Goal: Task Accomplishment & Management: Use online tool/utility

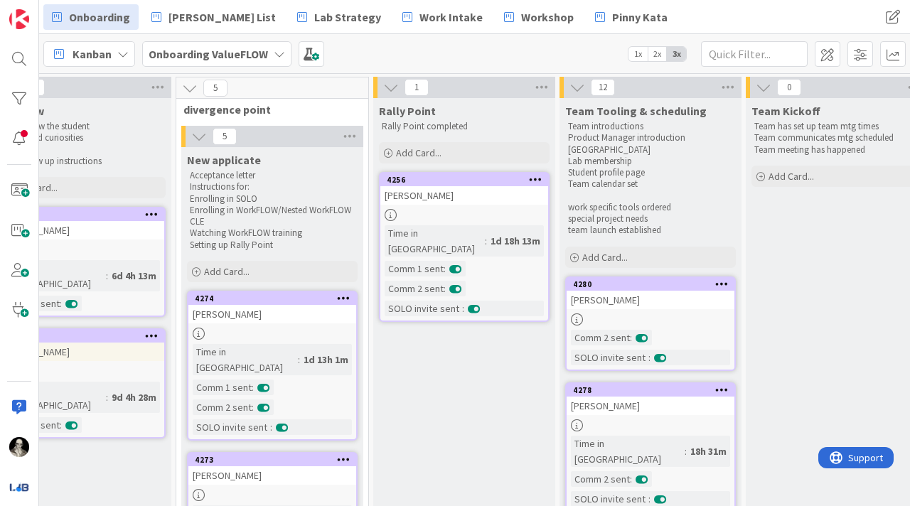
scroll to position [0, 412]
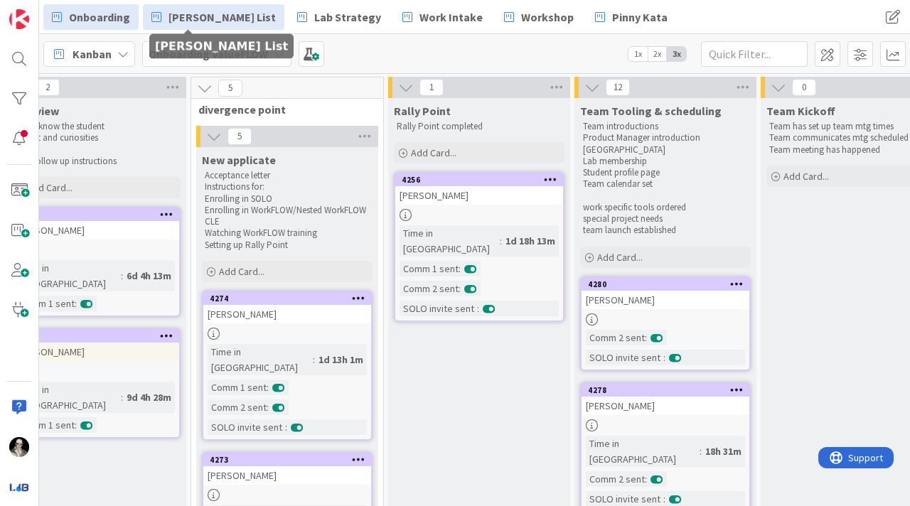
click at [193, 11] on span "[PERSON_NAME] List" at bounding box center [221, 17] width 107 height 17
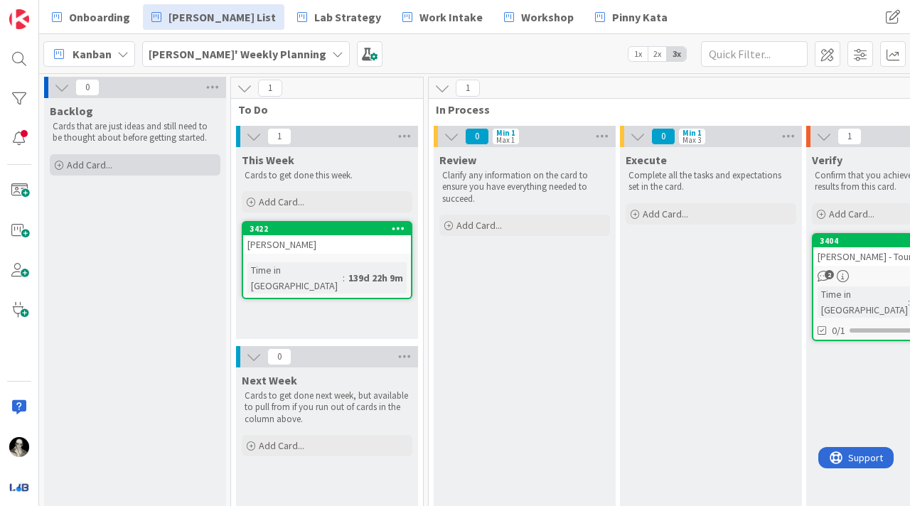
click at [92, 163] on span "Add Card..." at bounding box center [89, 165] width 45 height 13
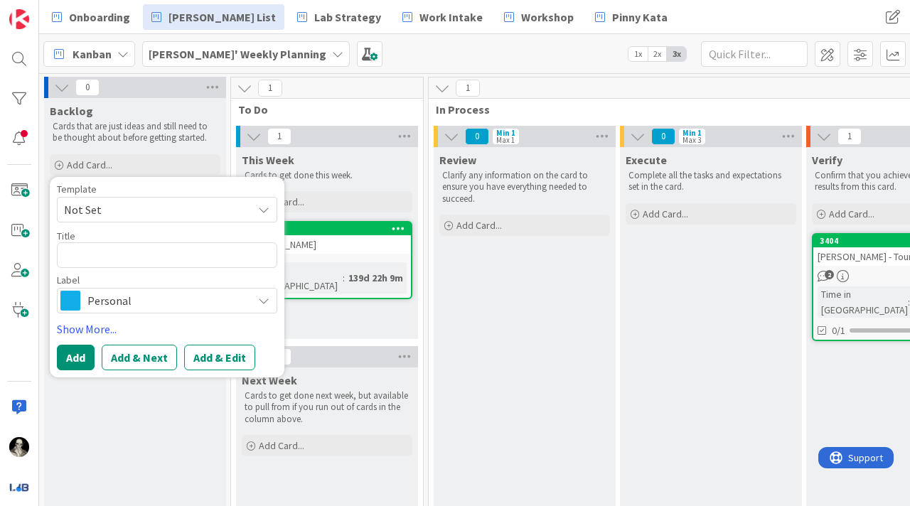
type textarea "x"
type textarea "R"
type textarea "x"
type textarea "Re"
type textarea "x"
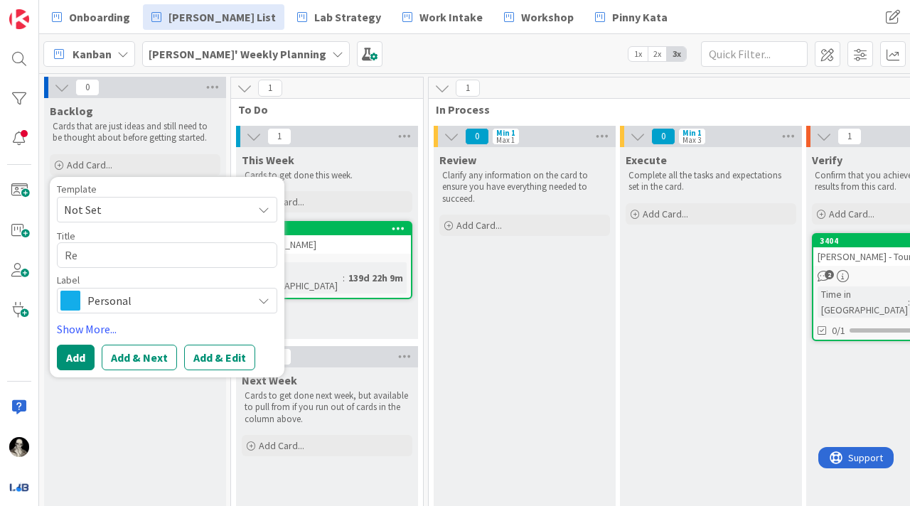
type textarea "Re-"
type textarea "x"
type textarea "Re-w"
type textarea "x"
type textarea "Re-wr"
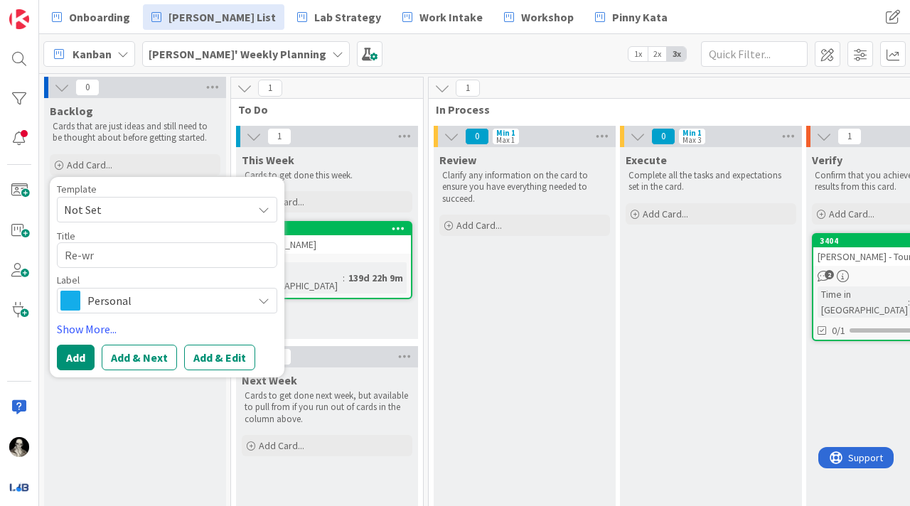
type textarea "x"
type textarea "Re-wri"
type textarea "x"
type textarea "Re-writ"
type textarea "x"
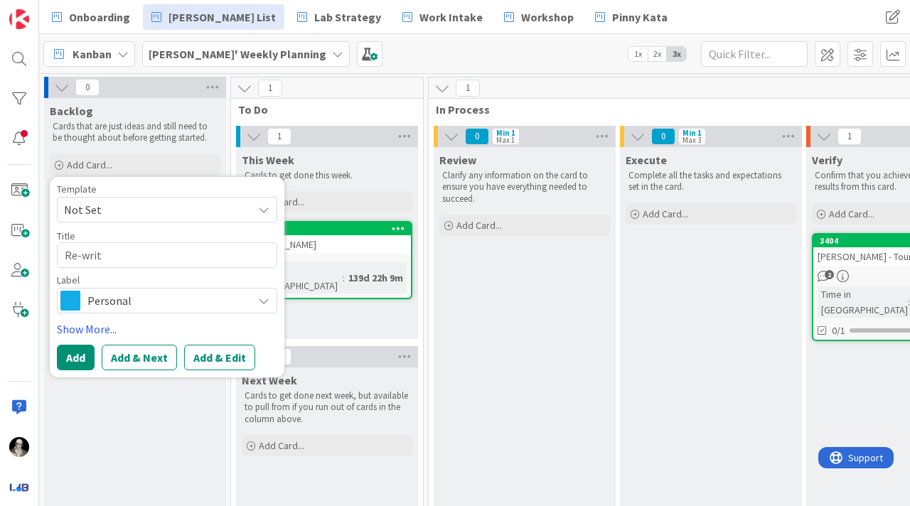
type textarea "Re-write"
type textarea "x"
type textarea "Re-write"
type textarea "x"
type textarea "Re-write b"
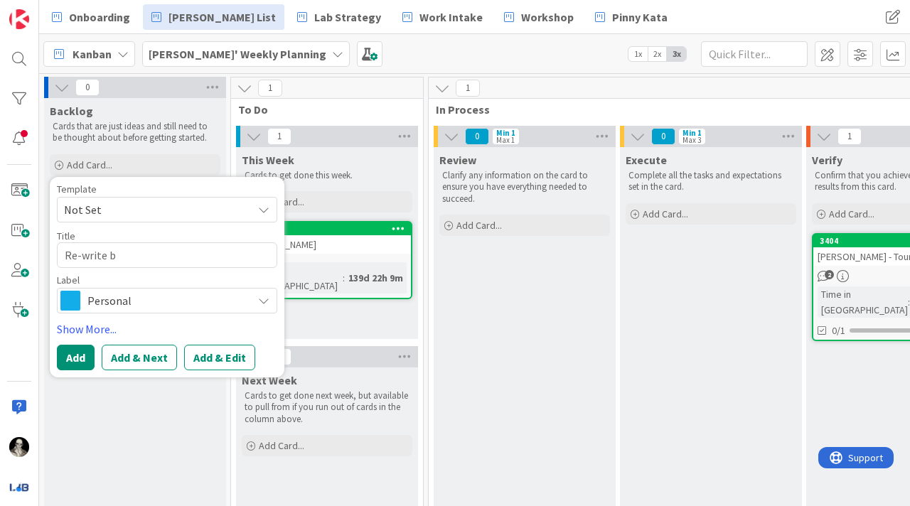
type textarea "x"
type textarea "Re-write by"
type textarea "x"
type textarea "Re-write b"
type textarea "x"
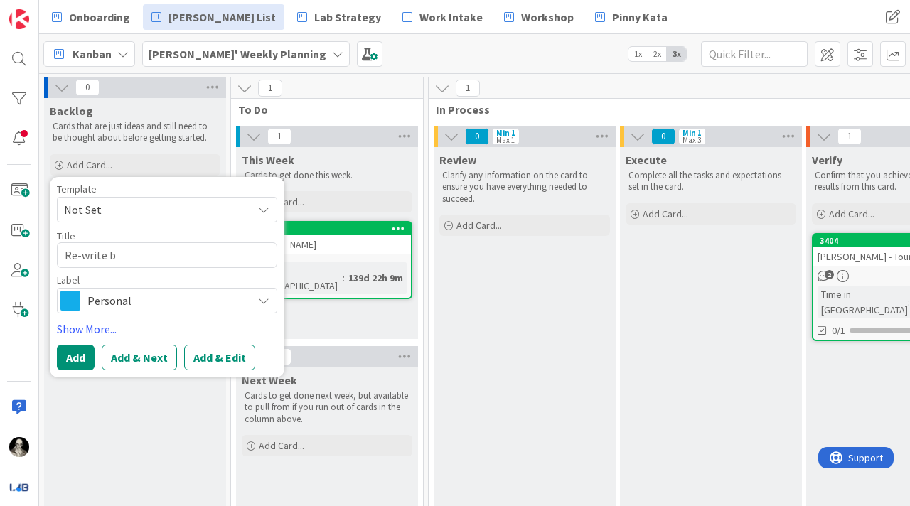
type textarea "Re-write"
type textarea "x"
type textarea "Re-write m"
type textarea "x"
type textarea "Re-write my"
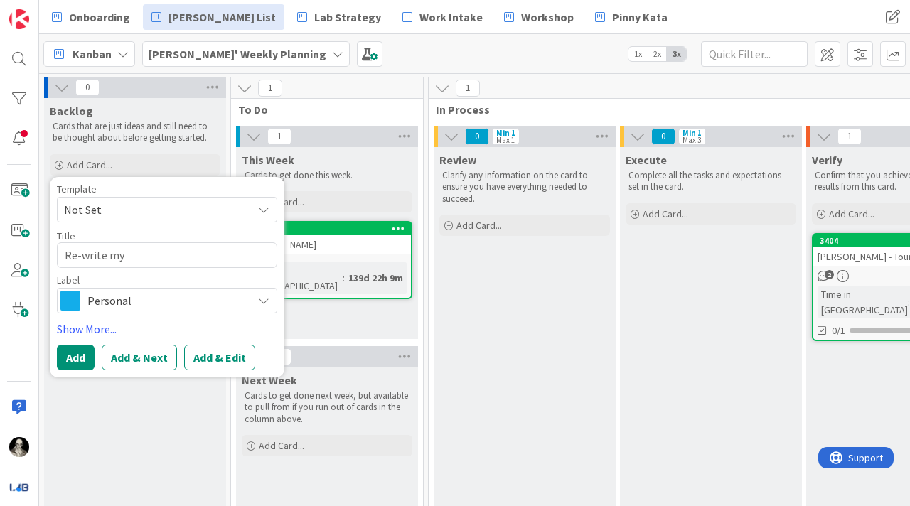
type textarea "x"
type textarea "Re-write my"
type textarea "x"
type textarea "Re-write my b"
type textarea "x"
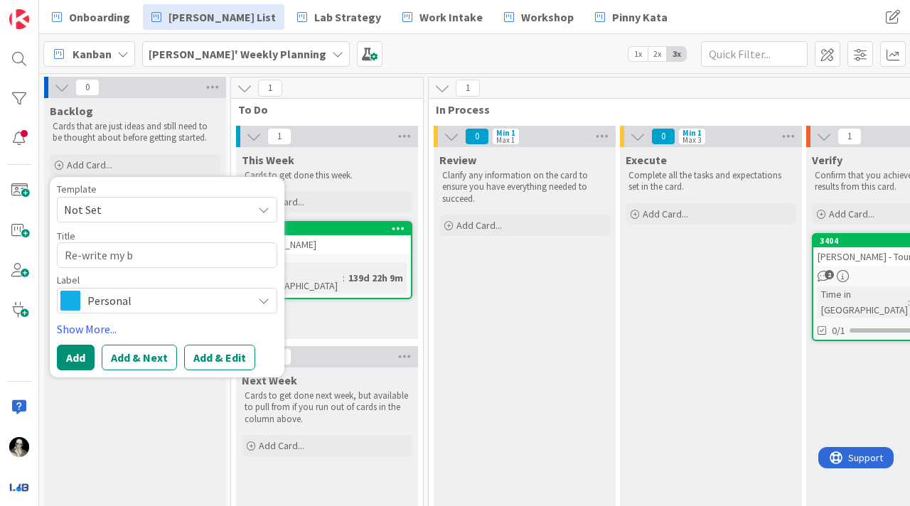
type textarea "Re-write my bo"
type textarea "x"
type textarea "Re-write my boo"
type textarea "x"
type textarea "Re-write my book"
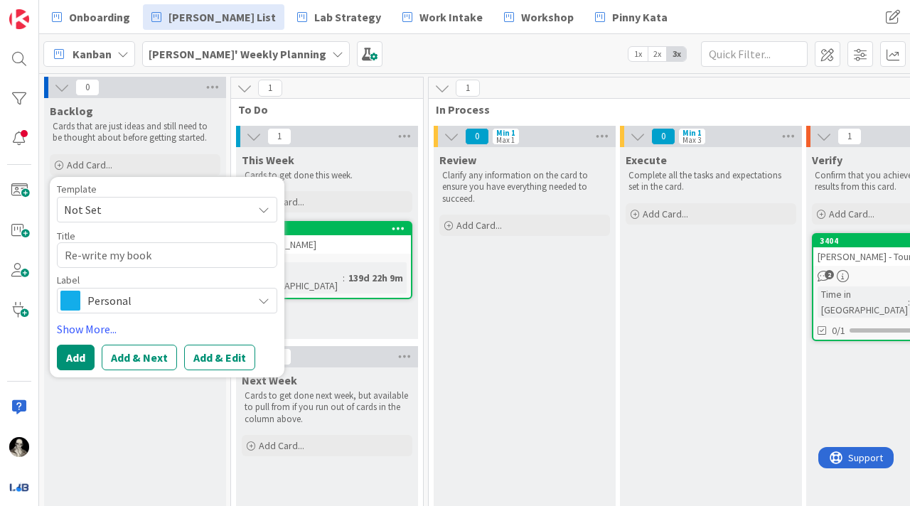
type textarea "x"
type textarea "Re-write my book"
type textarea "x"
type textarea "Re-write my book -"
type textarea "x"
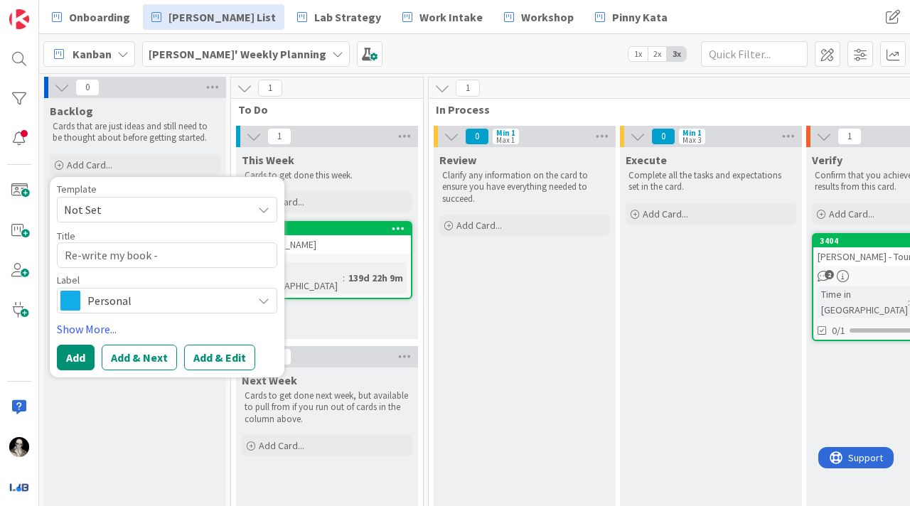
type textarea "Re-write my book -"
type textarea "x"
type textarea "Re-write my book - B"
type textarea "x"
type textarea "Re-write my book - Ba"
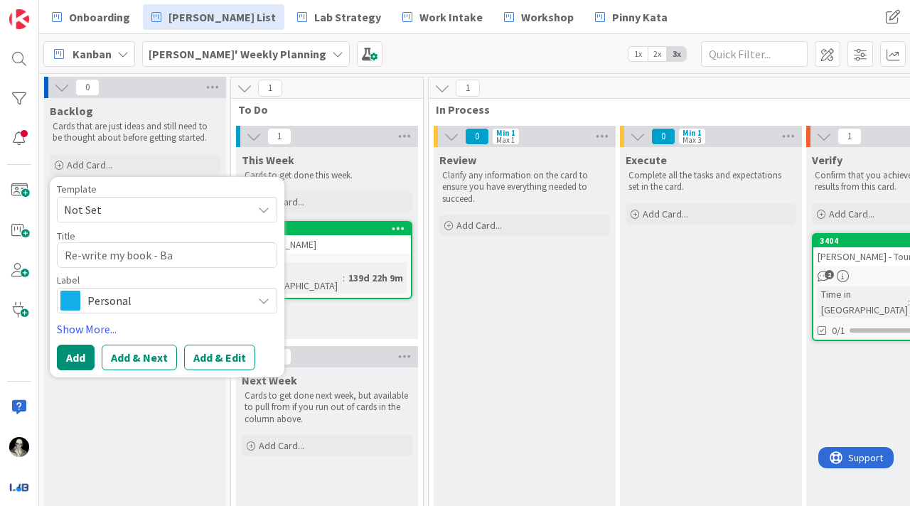
type textarea "x"
type textarea "Re-write my book - Bab"
type textarea "x"
type textarea "Re-write my book - Baba"
type textarea "x"
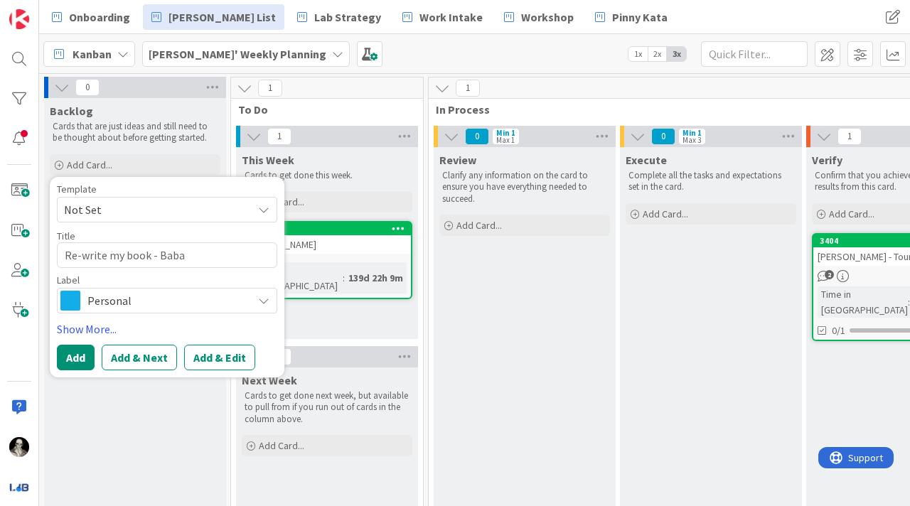
type textarea "Re-write my book - Babag"
type textarea "x"
type textarea "Re-write my book - Babaga"
type textarea "x"
type textarea "Re-write my book - Babagan"
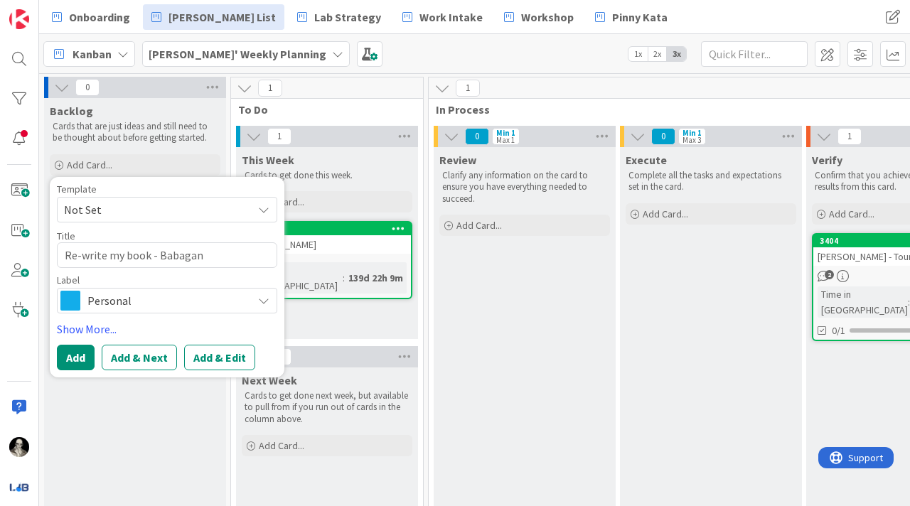
type textarea "x"
type textarea "Re-write my book - Babagano"
type textarea "x"
type textarea "Re-write my book - Babaganou"
type textarea "x"
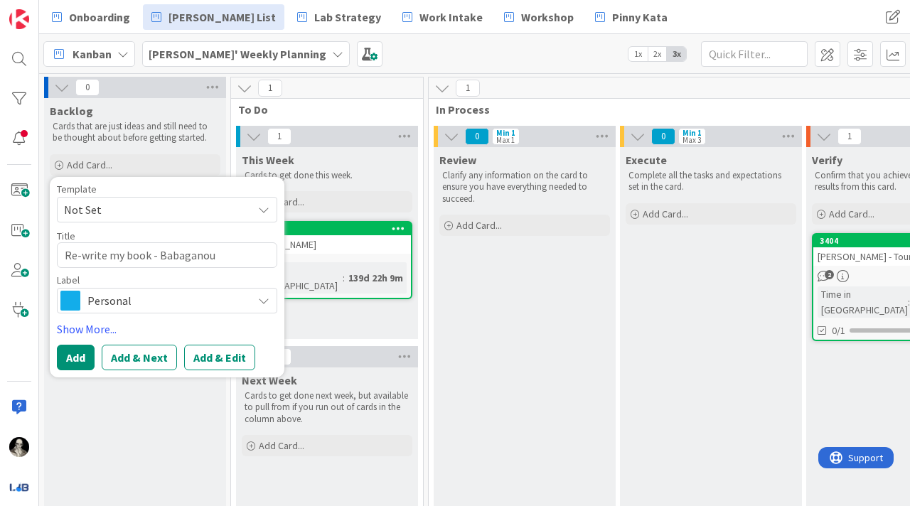
type textarea "Re-write my book - Babaganous"
type textarea "x"
type textarea "Re-write my book - Babaganoush"
type textarea "x"
type textarea "Re-write my book - [PERSON_NAME]'"
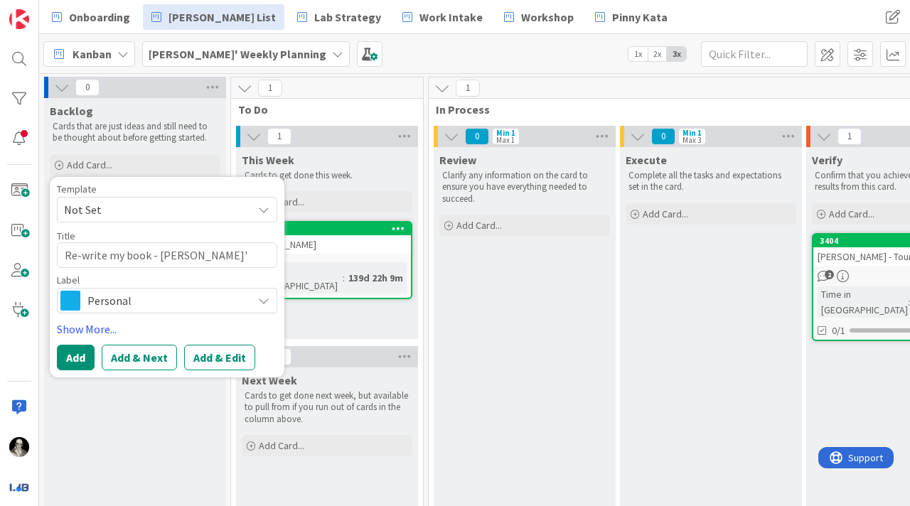
type textarea "x"
type textarea "Re-write my book - [PERSON_NAME]'s"
type textarea "x"
type textarea "Re-write my book - [PERSON_NAME]'s K"
type textarea "x"
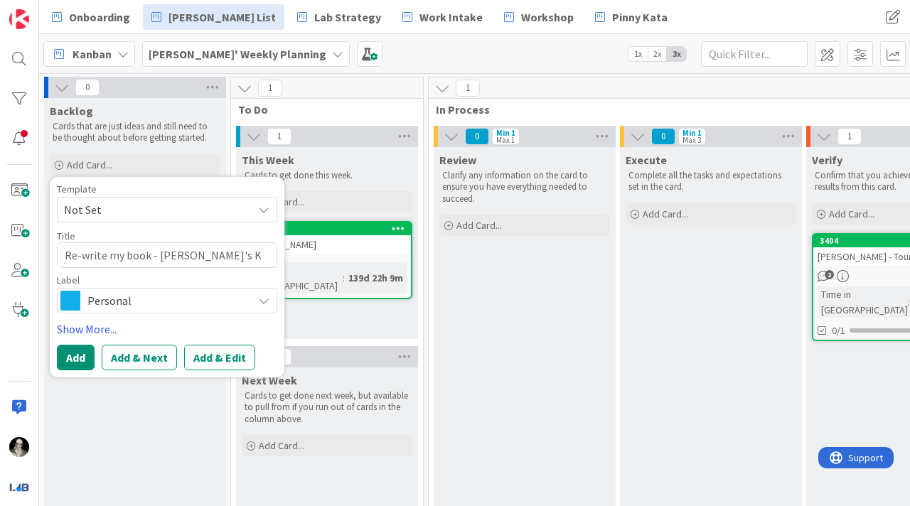
type textarea "Re-write my book - [PERSON_NAME]'s Ke"
type textarea "x"
type textarea "Re-write my book - [PERSON_NAME]'s [PERSON_NAME]"
type textarea "x"
type textarea "Re-write my book - [PERSON_NAME]'s Keni"
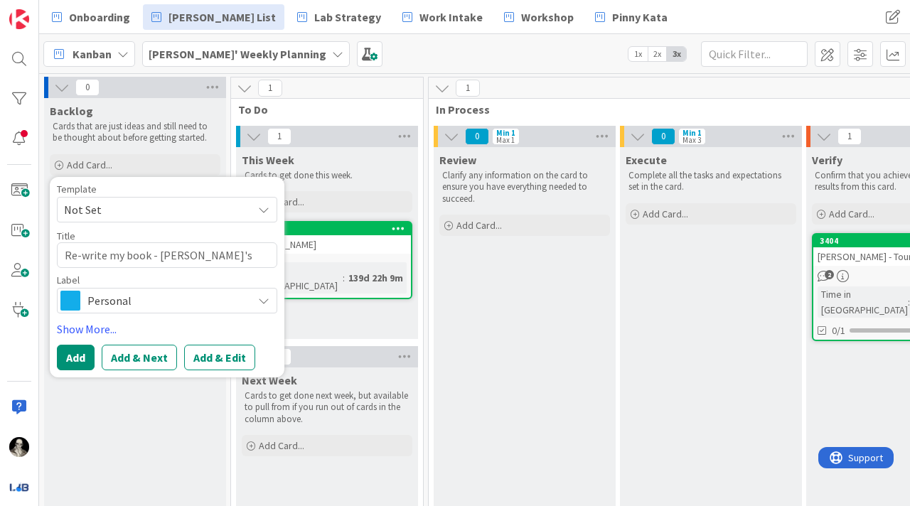
type textarea "x"
type textarea "Re-write my book - [PERSON_NAME]'s Kenis"
type textarea "x"
type textarea "Re-write my book - [PERSON_NAME]'s Kenisi"
type textarea "x"
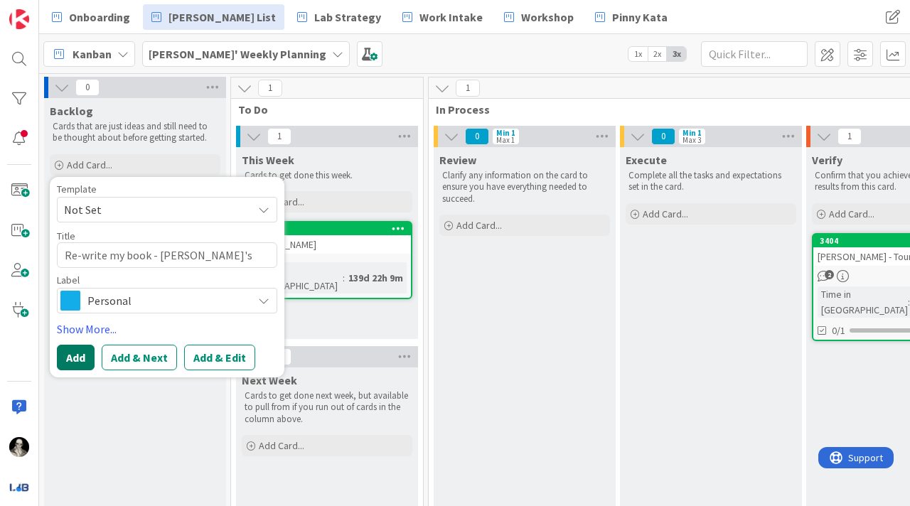
type textarea "Re-write my book - [PERSON_NAME]'s Kenisis"
click at [71, 350] on button "Add" at bounding box center [76, 358] width 38 height 26
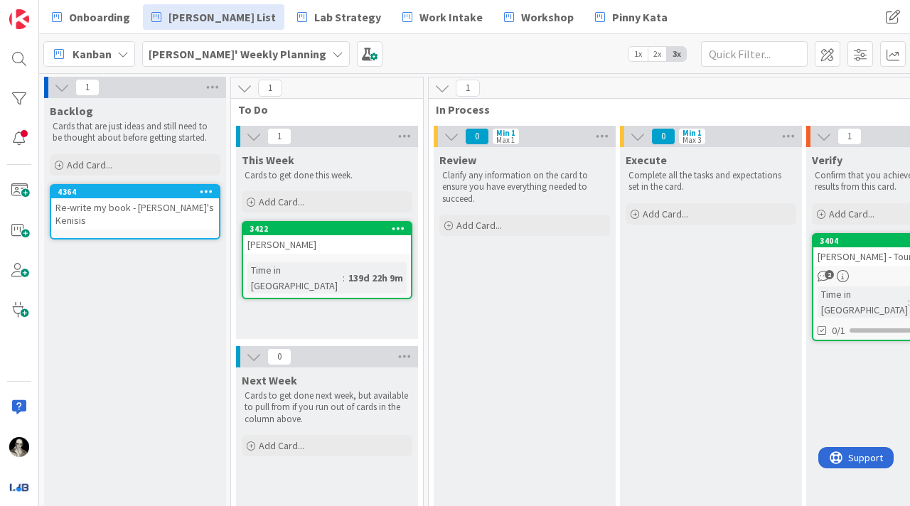
click at [147, 200] on div "Re-write my book - [PERSON_NAME]'s Kenisis" at bounding box center [135, 213] width 168 height 31
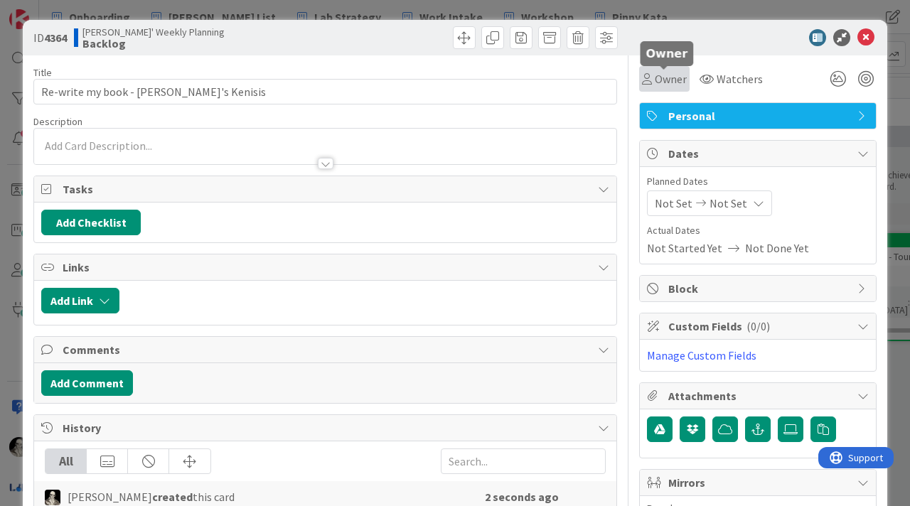
click at [668, 75] on span "Owner" at bounding box center [671, 78] width 32 height 17
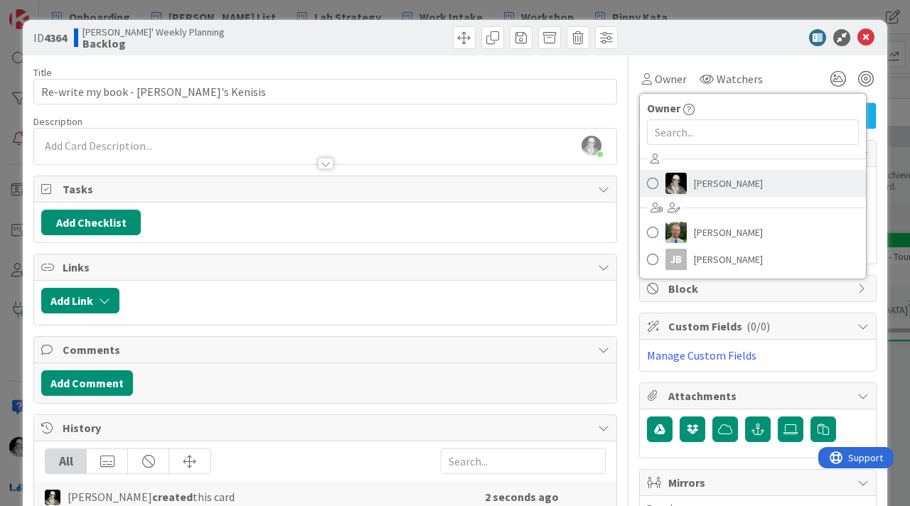
click at [654, 178] on span at bounding box center [652, 183] width 11 height 21
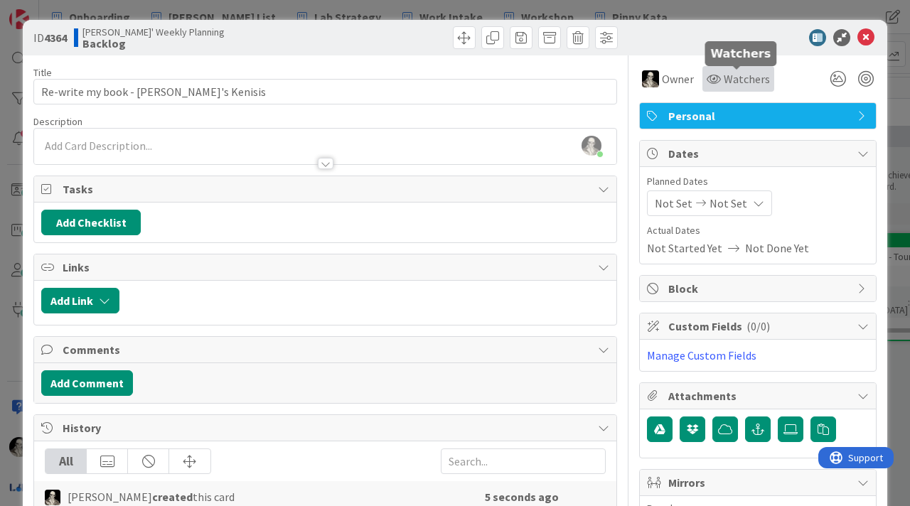
click at [746, 75] on span "Watchers" at bounding box center [747, 78] width 46 height 17
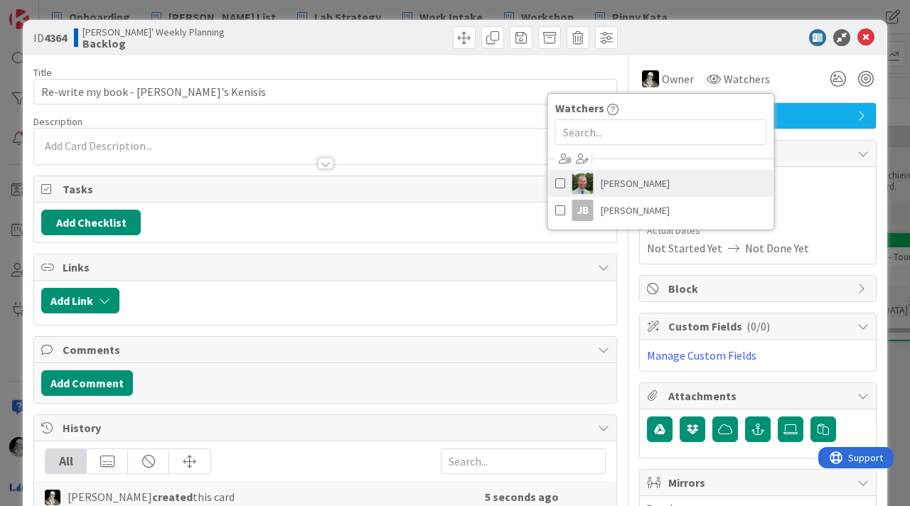
click at [559, 181] on span at bounding box center [560, 183] width 10 height 21
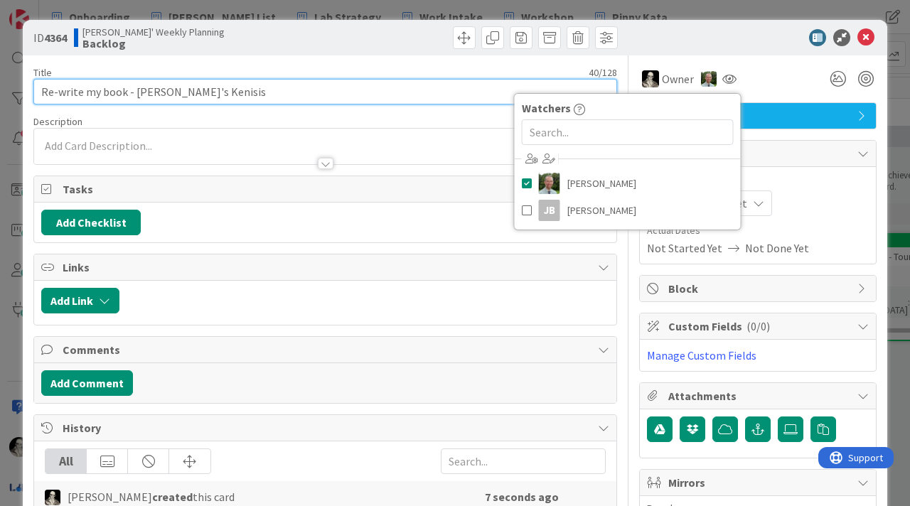
click at [277, 95] on input "Re-write my book - [PERSON_NAME]'s Kenisis" at bounding box center [325, 92] width 584 height 26
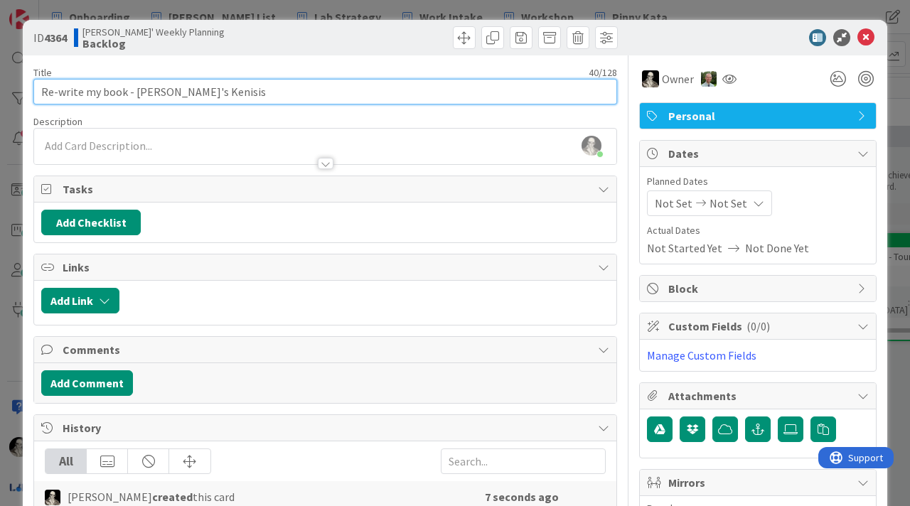
click at [254, 92] on input "Re-write my book - [PERSON_NAME]'s Kenisis" at bounding box center [325, 92] width 584 height 26
click at [221, 92] on input "Re-write my book - [PERSON_NAME]'s Kenisis" at bounding box center [325, 92] width 584 height 26
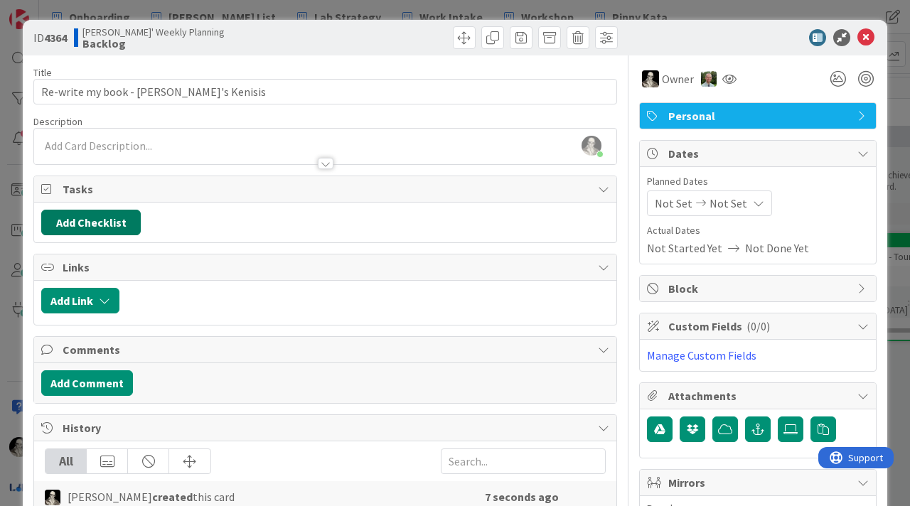
click at [114, 216] on button "Add Checklist" at bounding box center [91, 223] width 100 height 26
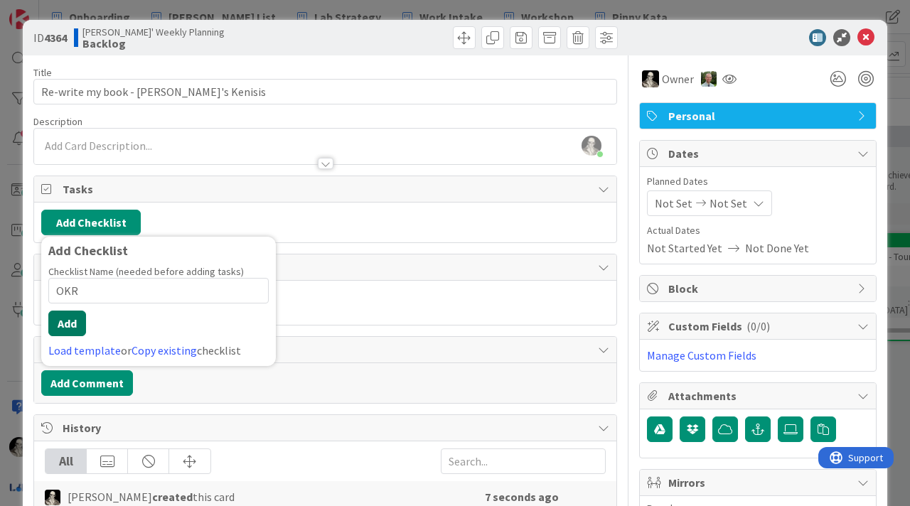
type input "OKR"
click at [74, 314] on button "Add" at bounding box center [67, 324] width 38 height 26
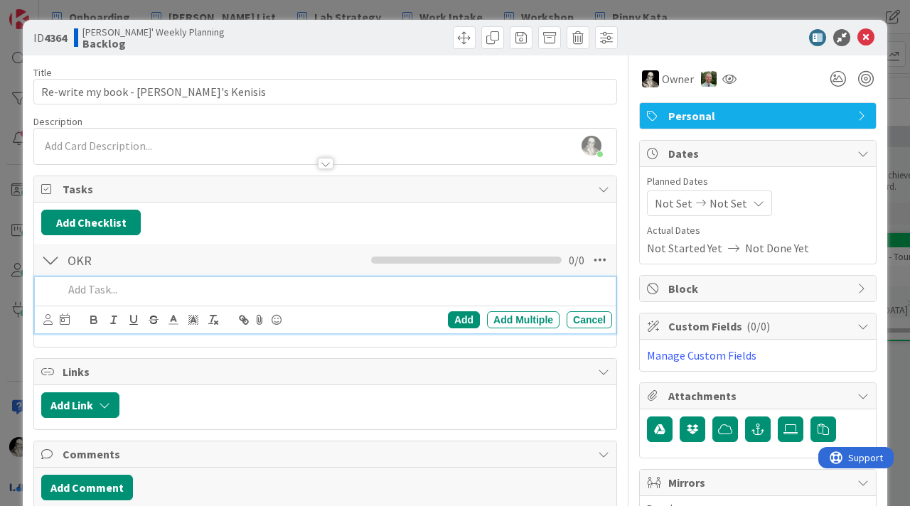
click at [119, 294] on p at bounding box center [334, 290] width 543 height 16
click at [465, 318] on div "Add" at bounding box center [464, 319] width 32 height 17
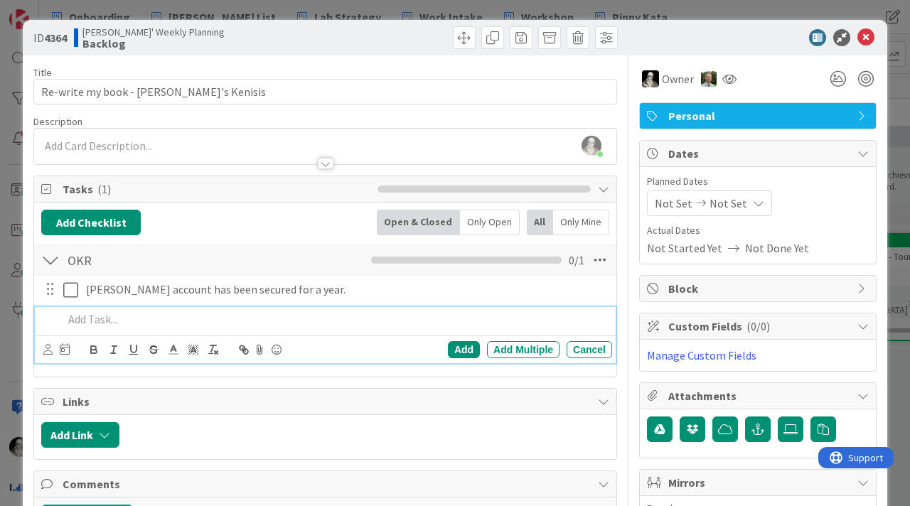
click at [97, 319] on p at bounding box center [334, 319] width 543 height 16
click at [466, 341] on div "Add" at bounding box center [464, 349] width 32 height 17
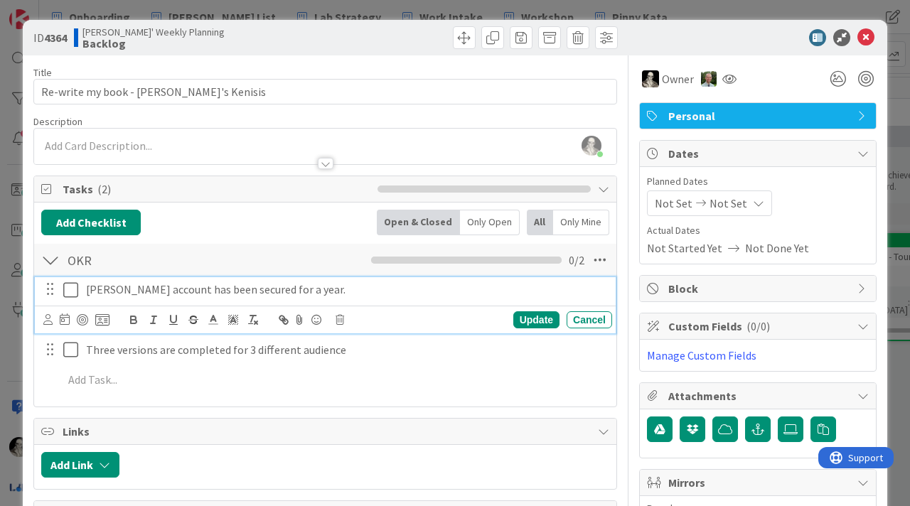
click at [112, 290] on p "[PERSON_NAME] account has been secured for a year." at bounding box center [346, 290] width 520 height 16
click at [301, 291] on p "[PERSON_NAME] account has been secured for a year." at bounding box center [346, 290] width 520 height 16
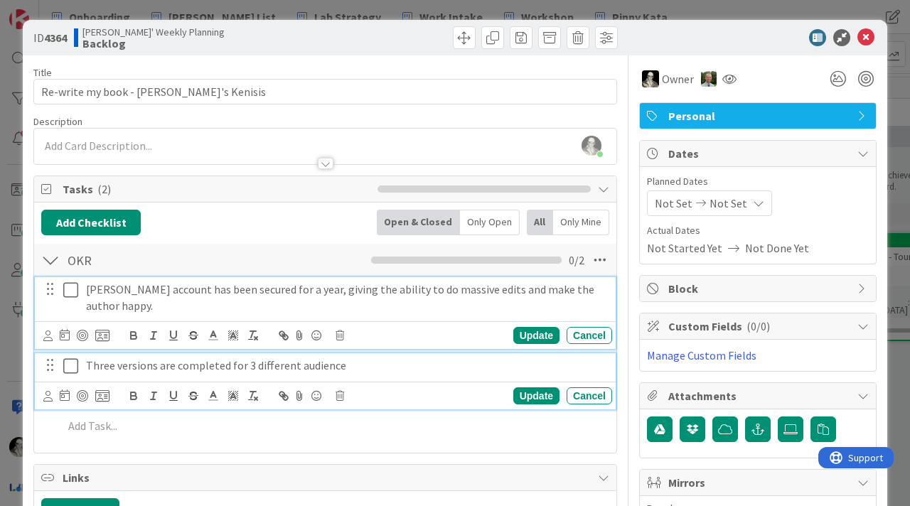
click at [216, 358] on p "Three versions are completed for 3 different audience" at bounding box center [346, 366] width 520 height 16
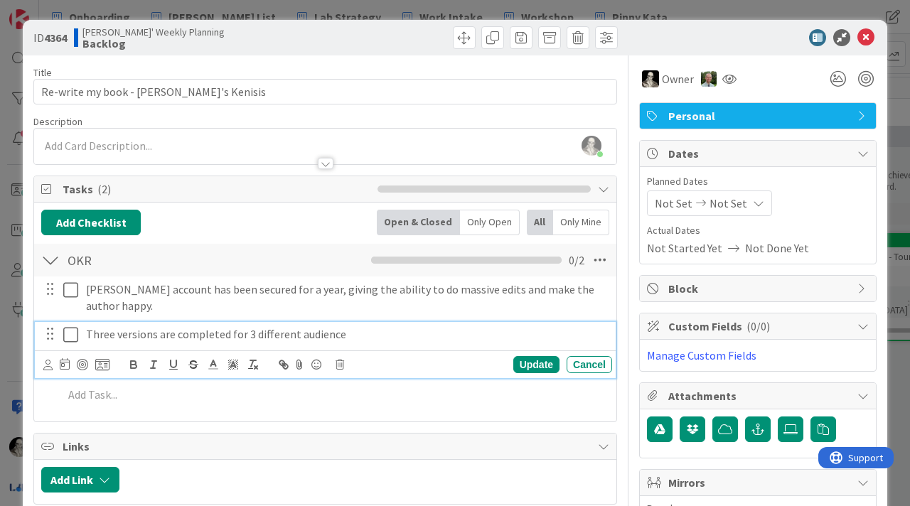
click at [159, 326] on p "Three versions are completed for 3 different audience" at bounding box center [346, 334] width 520 height 16
click at [417, 326] on p "Three versions of the book are completed for 3 different audience" at bounding box center [346, 334] width 520 height 16
click at [533, 356] on div "Update" at bounding box center [536, 364] width 46 height 17
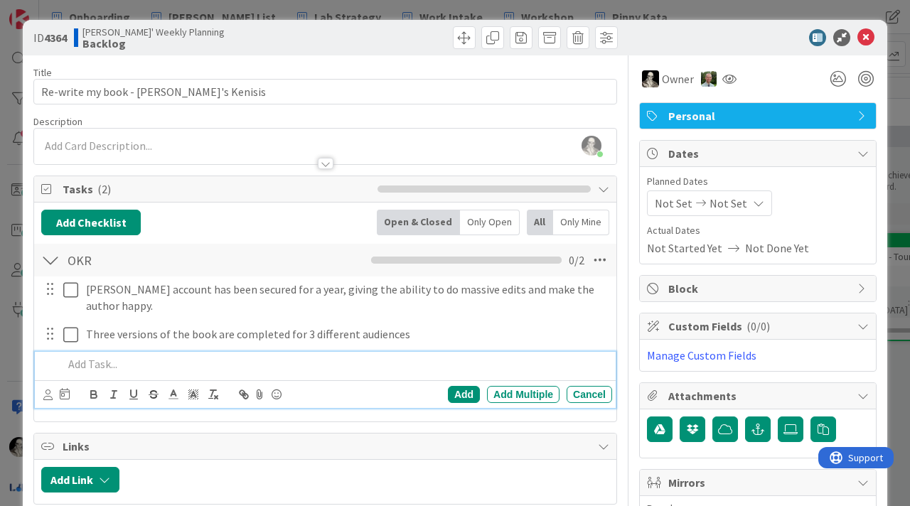
click at [107, 356] on p at bounding box center [334, 364] width 543 height 16
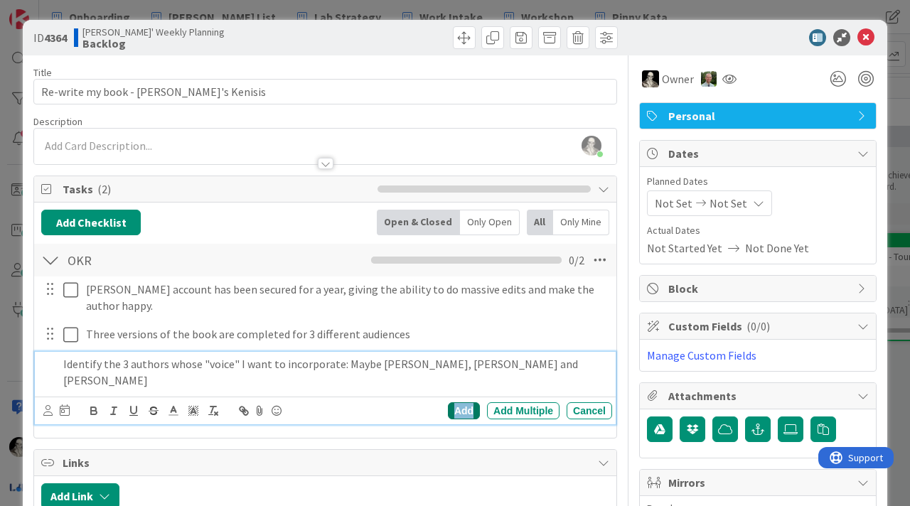
click at [461, 402] on div "Add" at bounding box center [464, 410] width 32 height 17
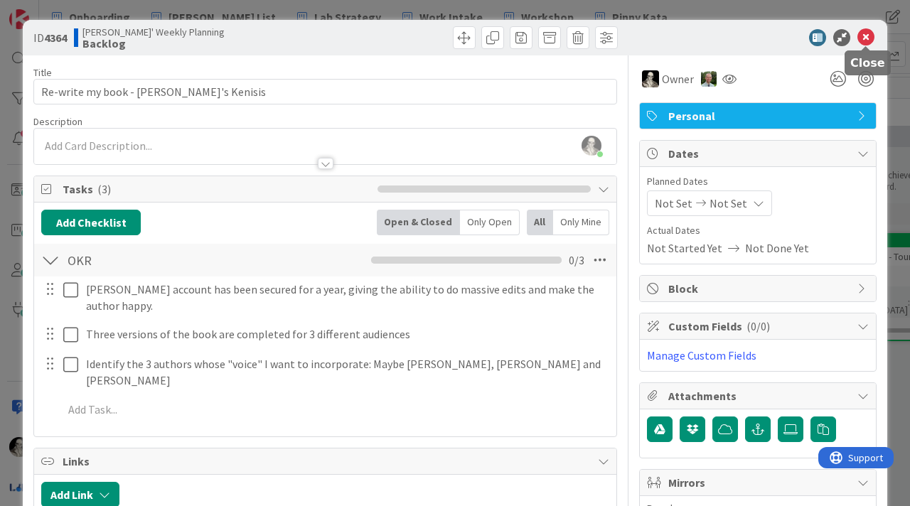
click at [864, 35] on icon at bounding box center [865, 37] width 17 height 17
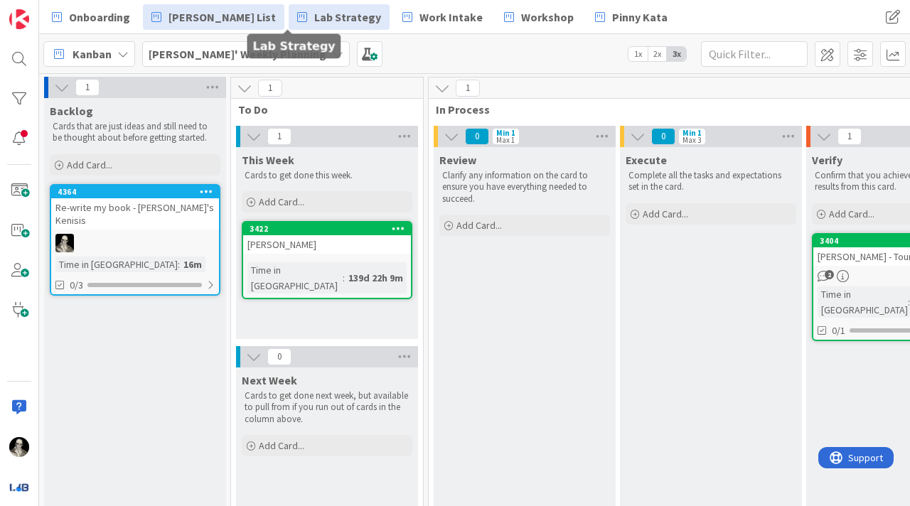
click at [314, 13] on span "Lab Strategy" at bounding box center [347, 17] width 67 height 17
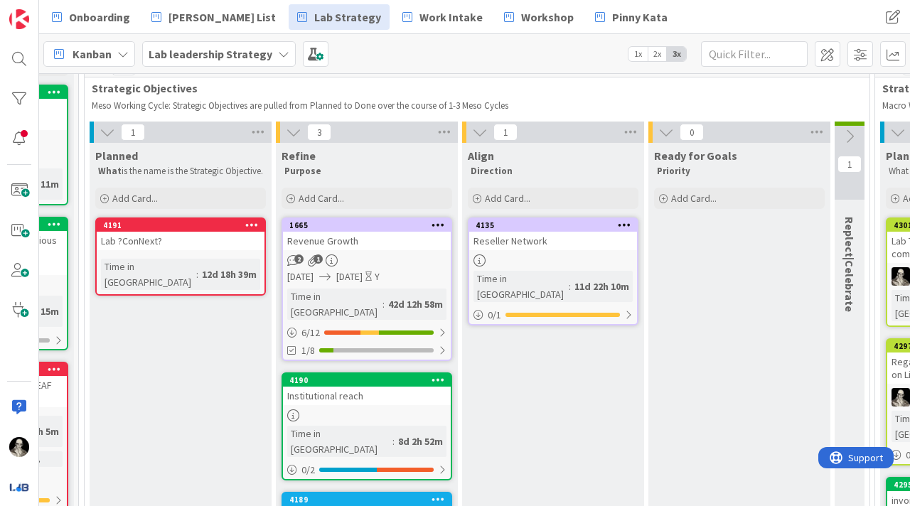
scroll to position [68, 338]
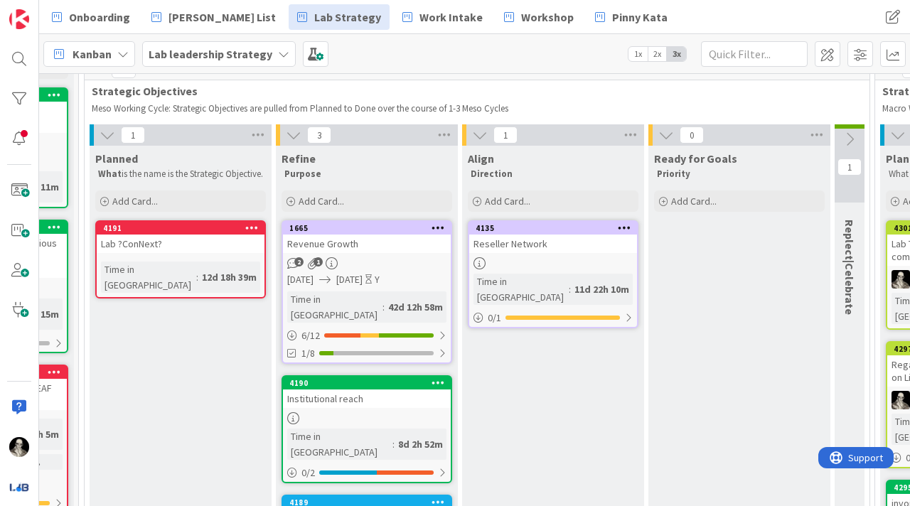
click at [181, 251] on div "Lab ?ConNext?" at bounding box center [181, 244] width 168 height 18
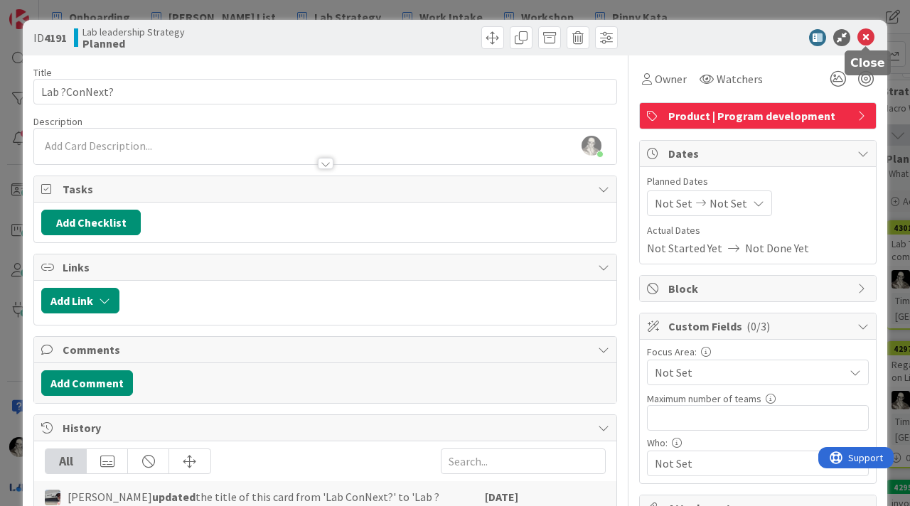
click at [869, 33] on icon at bounding box center [865, 37] width 17 height 17
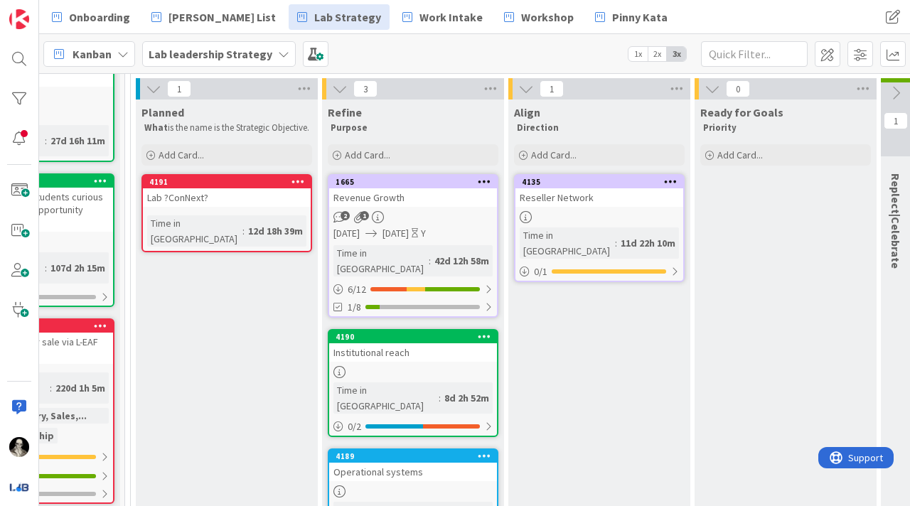
scroll to position [117, 292]
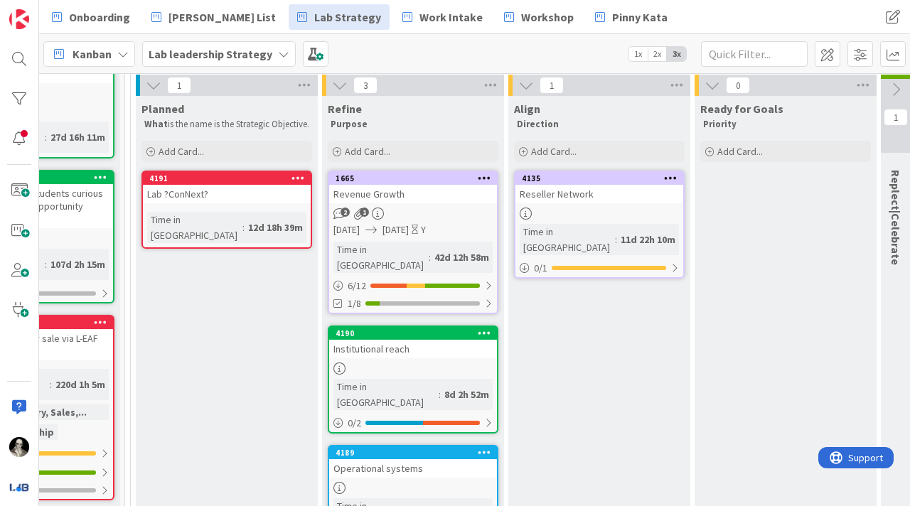
click at [237, 201] on div "Lab ?ConNext?" at bounding box center [227, 194] width 168 height 18
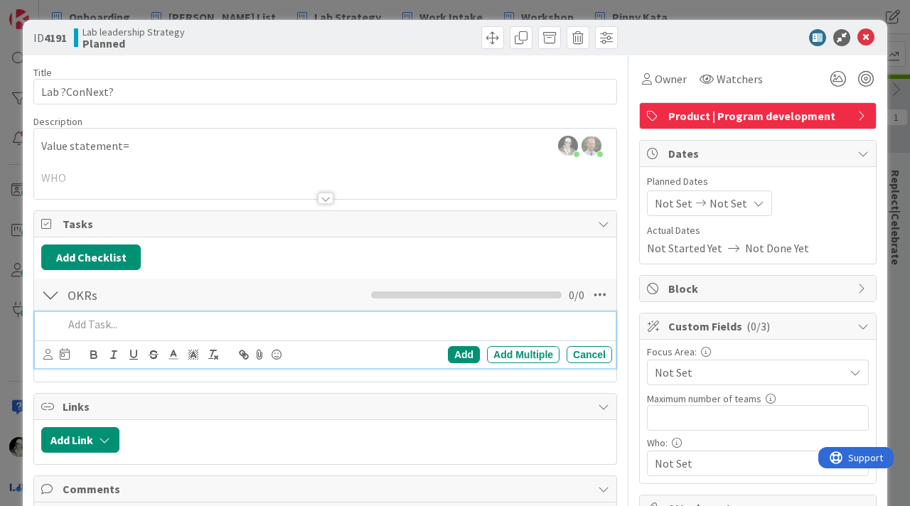
click at [323, 197] on div at bounding box center [326, 198] width 16 height 11
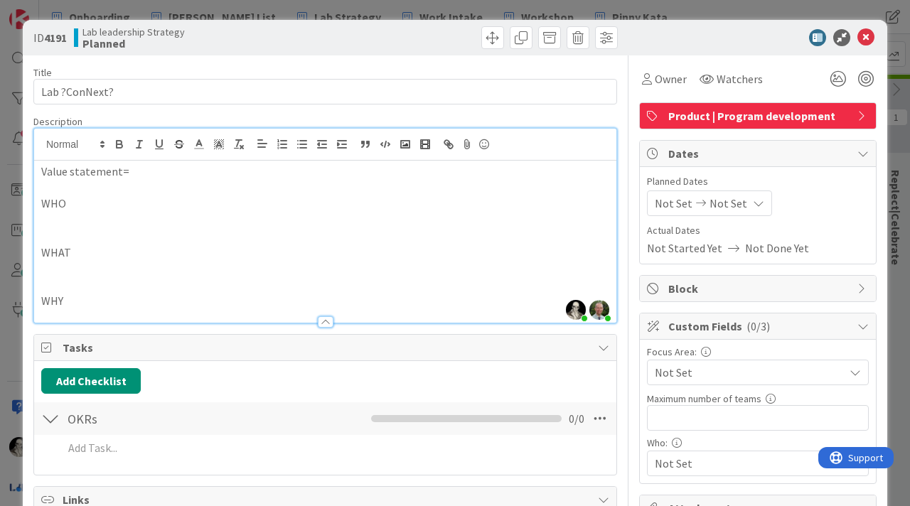
click at [153, 169] on p "Value statement=" at bounding box center [325, 172] width 568 height 16
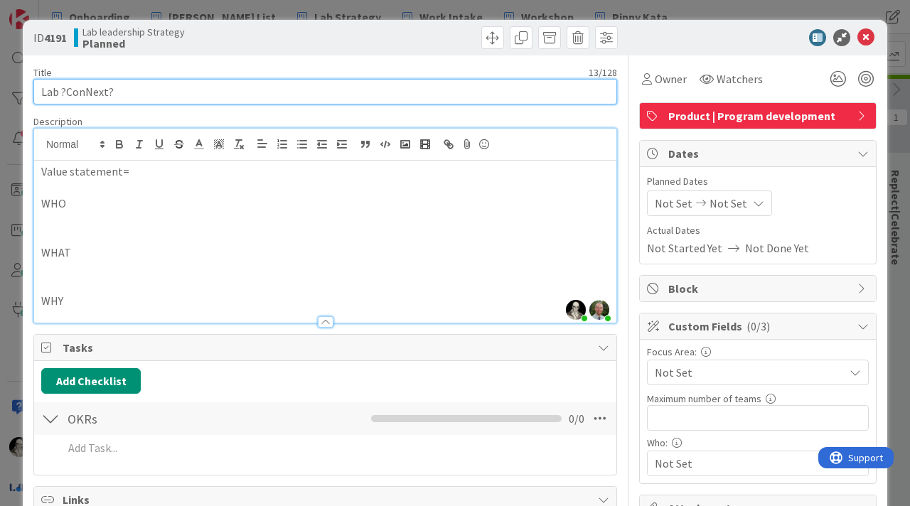
click at [112, 92] on input "Lab ?ConNext?" at bounding box center [325, 92] width 584 height 26
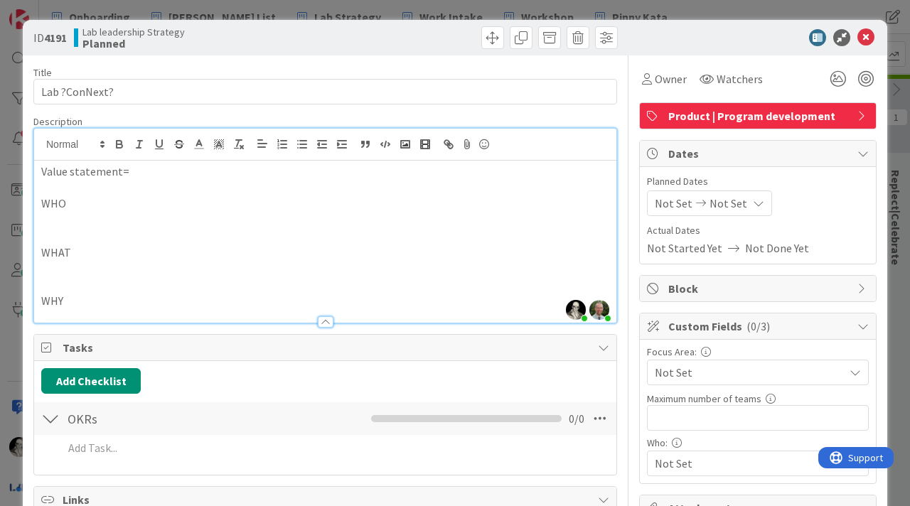
click at [89, 208] on p "WHO" at bounding box center [325, 203] width 568 height 16
click at [83, 248] on p "WHAT" at bounding box center [325, 253] width 568 height 16
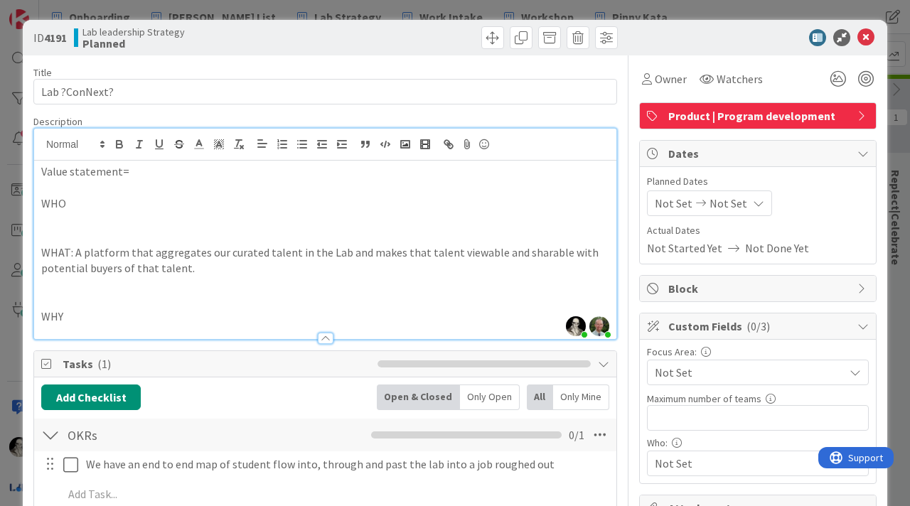
click at [136, 166] on p "Value statement=" at bounding box center [325, 172] width 568 height 16
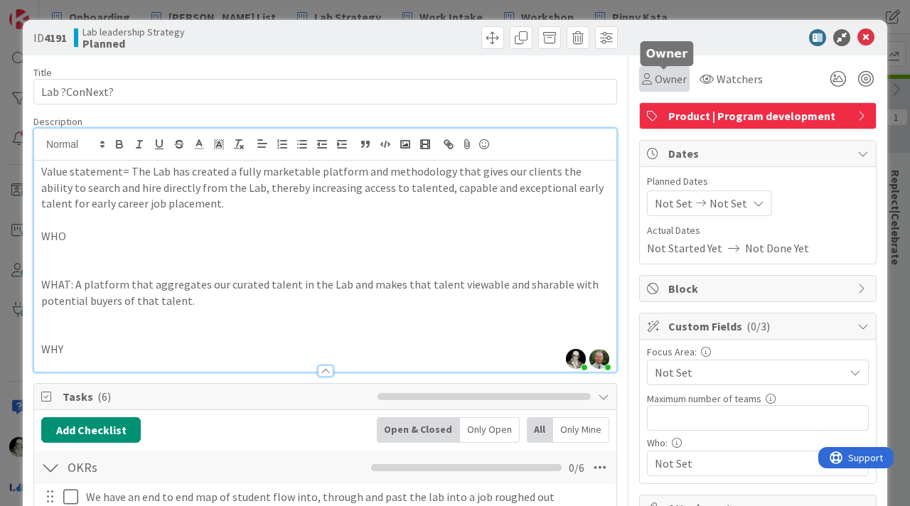
click at [665, 73] on span "Owner" at bounding box center [671, 78] width 32 height 17
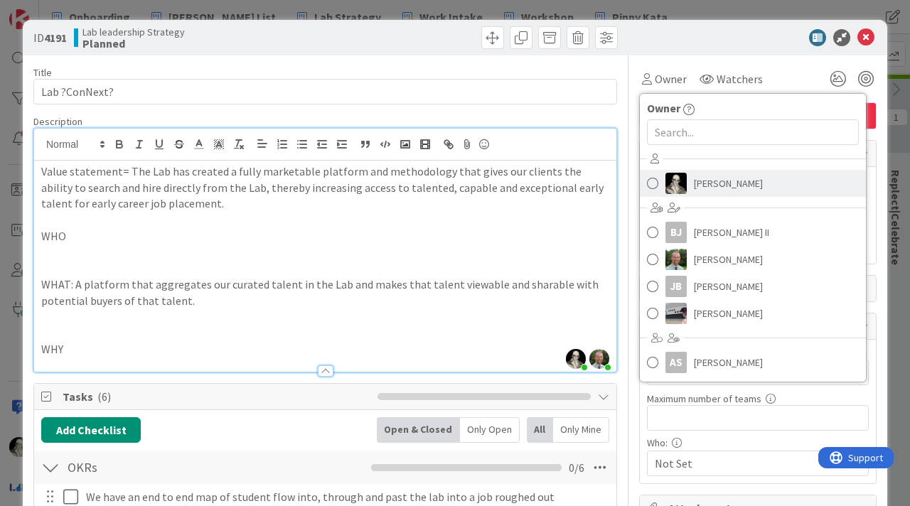
click at [651, 181] on span at bounding box center [652, 183] width 11 height 21
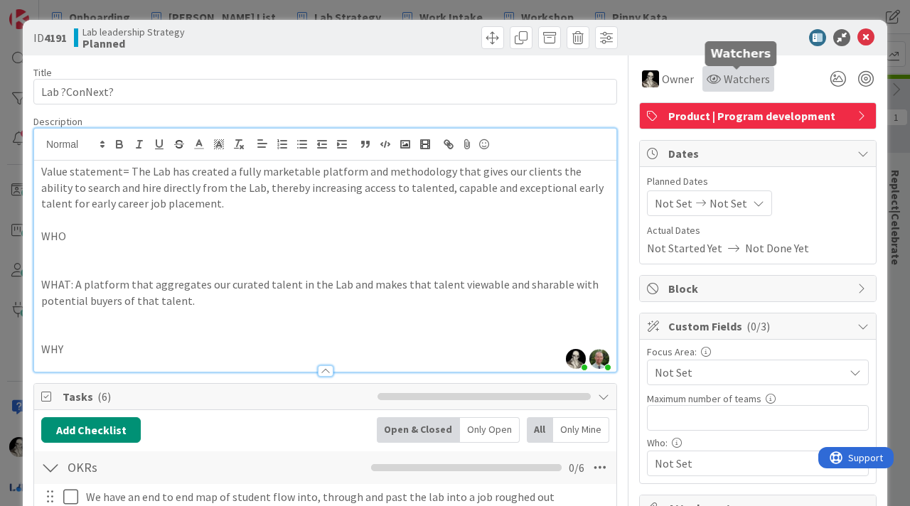
click at [744, 70] on span "Watchers" at bounding box center [747, 78] width 46 height 17
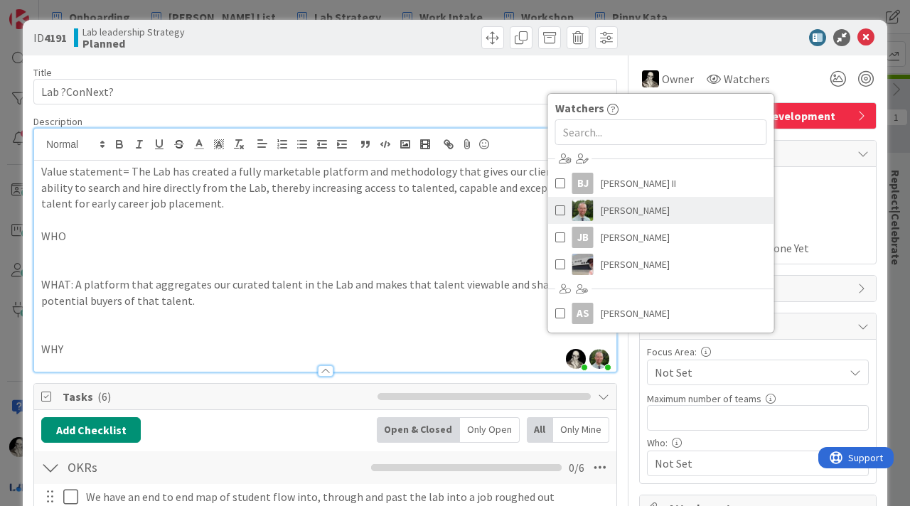
click at [557, 208] on span at bounding box center [560, 210] width 10 height 21
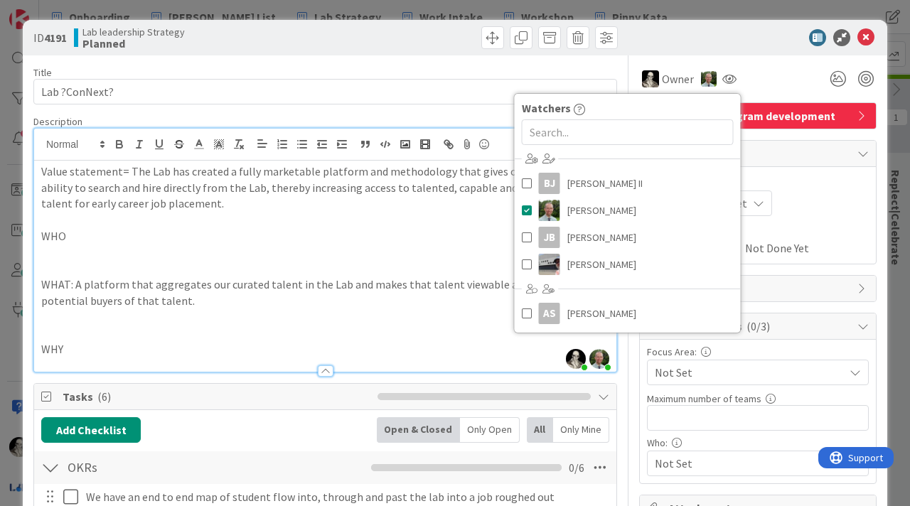
click at [405, 226] on p at bounding box center [325, 220] width 568 height 16
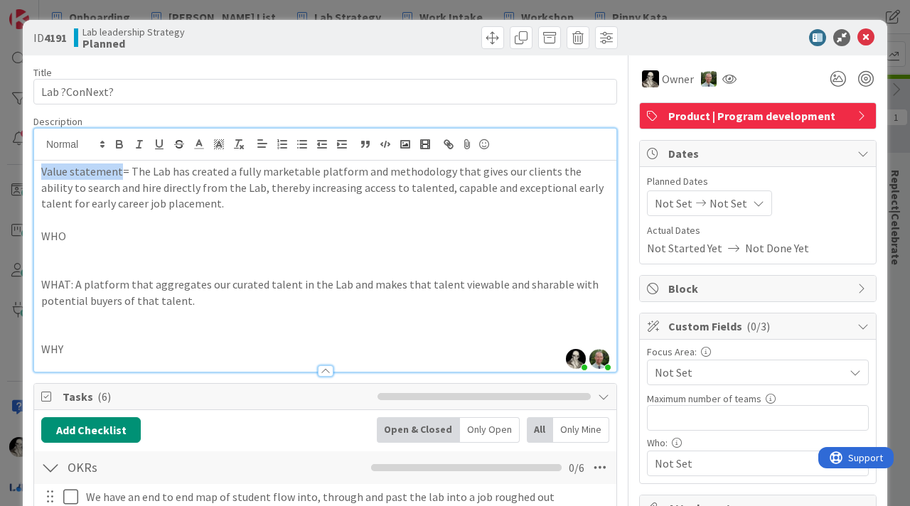
drag, startPoint x: 117, startPoint y: 177, endPoint x: 43, endPoint y: 175, distance: 74.0
click at [43, 175] on p "Value statement= The Lab has created a fully marketable platform and methodolog…" at bounding box center [325, 188] width 568 height 48
click at [118, 141] on icon "button" at bounding box center [119, 143] width 5 height 4
click at [84, 241] on p "WHO" at bounding box center [325, 236] width 568 height 16
click at [70, 281] on p "WHAT: A platform that aggregates our curated talent in the Lab and makes that t…" at bounding box center [325, 293] width 568 height 32
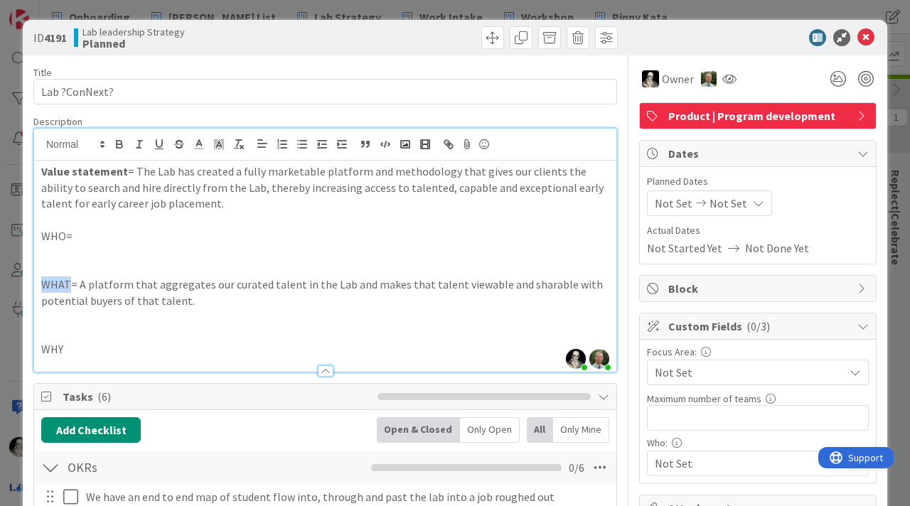
drag, startPoint x: 43, startPoint y: 282, endPoint x: 70, endPoint y: 282, distance: 26.3
click at [70, 282] on p "WHAT= A platform that aggregates our curated talent in the Lab and makes that t…" at bounding box center [325, 293] width 568 height 32
click at [122, 142] on icon "button" at bounding box center [119, 143] width 5 height 4
click at [146, 290] on p "WHAT = A platform that aggregates our curated talent in the Lab and makes that …" at bounding box center [325, 293] width 568 height 32
click at [97, 237] on p "WHO=" at bounding box center [325, 236] width 568 height 16
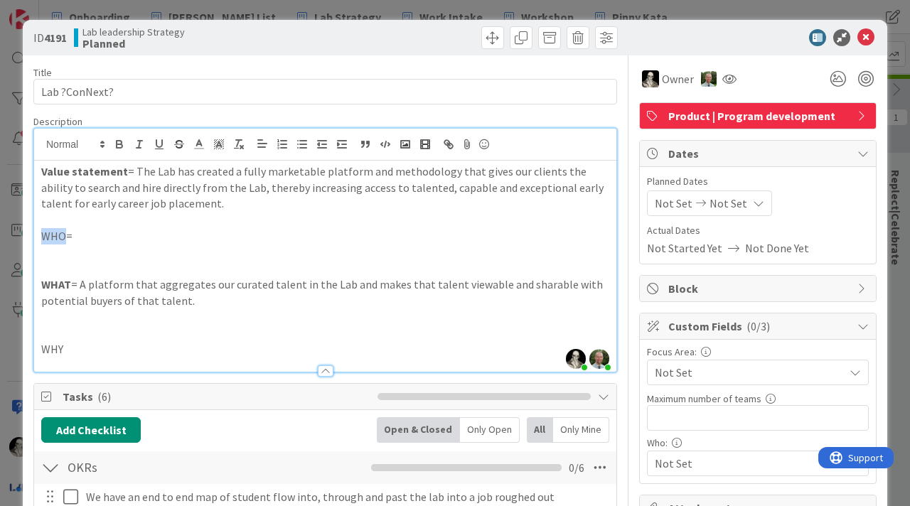
drag, startPoint x: 41, startPoint y: 238, endPoint x: 62, endPoint y: 239, distance: 21.3
click at [62, 239] on p "WHO=" at bounding box center [325, 236] width 568 height 16
click at [117, 141] on icon "button" at bounding box center [119, 143] width 5 height 4
click at [99, 235] on p "WHO =" at bounding box center [325, 236] width 568 height 16
click at [310, 188] on p "Value statement = The Lab has created a fully marketable platform and methodolo…" at bounding box center [325, 188] width 568 height 48
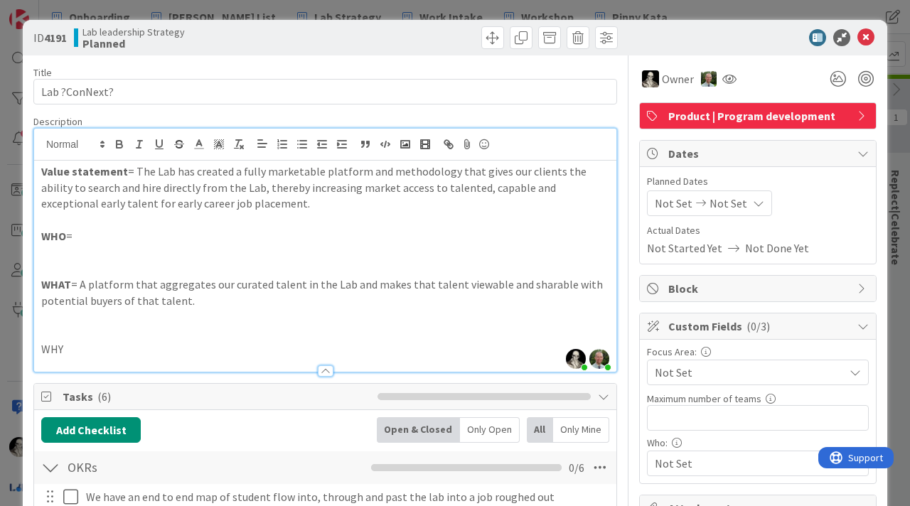
click at [104, 238] on p "WHO =" at bounding box center [325, 236] width 568 height 16
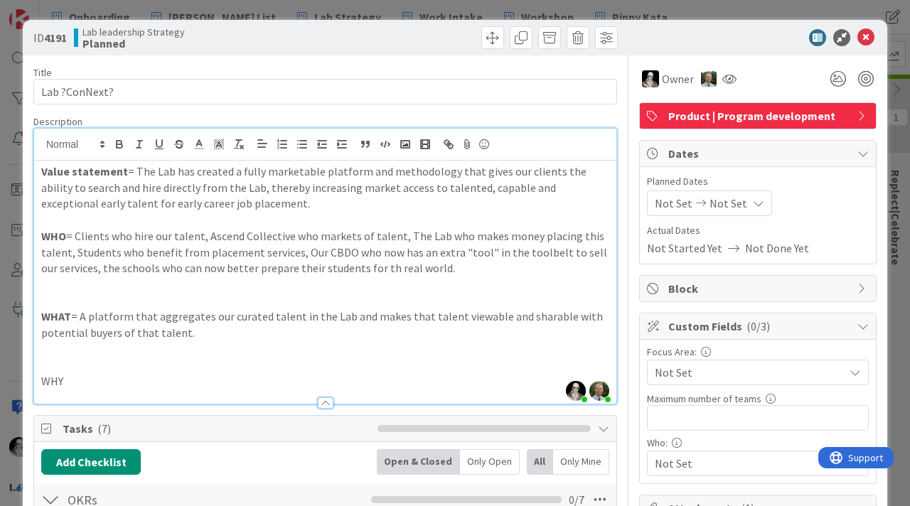
click at [368, 273] on p "WHO = Clients who hire our talent, Ascend Collective who markets of talent, The…" at bounding box center [325, 252] width 568 height 48
click at [400, 273] on p "WHO = Clients who hire our talent, Ascend Collective who markets of talent, The…" at bounding box center [325, 252] width 568 height 48
click at [382, 272] on p "WHO = Clients who hire our talent, Ascend Collective who markets of talent, The…" at bounding box center [325, 252] width 568 height 48
drag, startPoint x: 42, startPoint y: 382, endPoint x: 63, endPoint y: 384, distance: 21.4
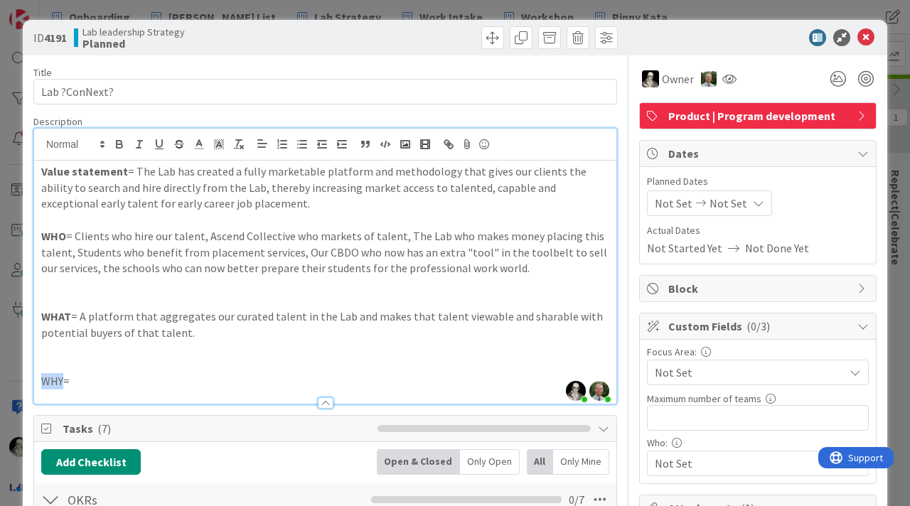
click at [63, 384] on p "WHY=" at bounding box center [325, 381] width 568 height 16
click at [122, 152] on button "button" at bounding box center [119, 144] width 20 height 17
click at [100, 378] on p "WHY =" at bounding box center [325, 381] width 568 height 16
click at [54, 294] on p at bounding box center [325, 301] width 568 height 16
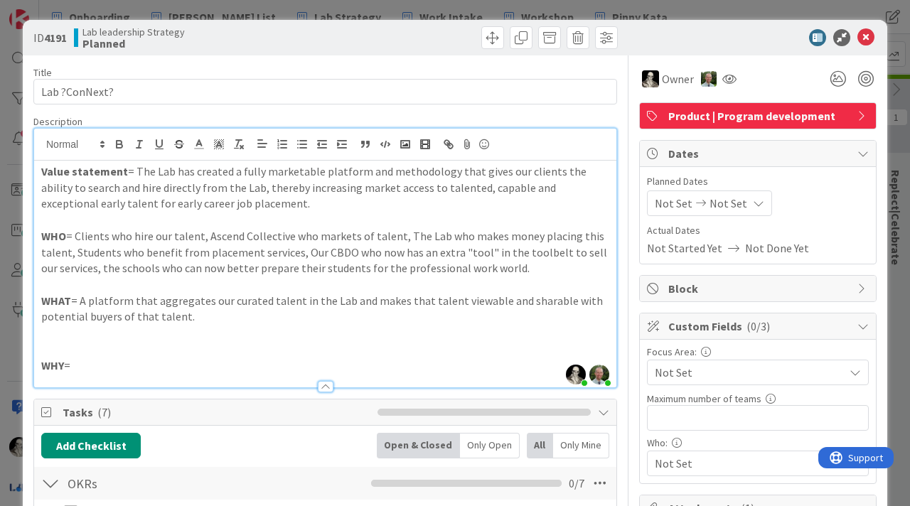
click at [66, 341] on p at bounding box center [325, 349] width 568 height 16
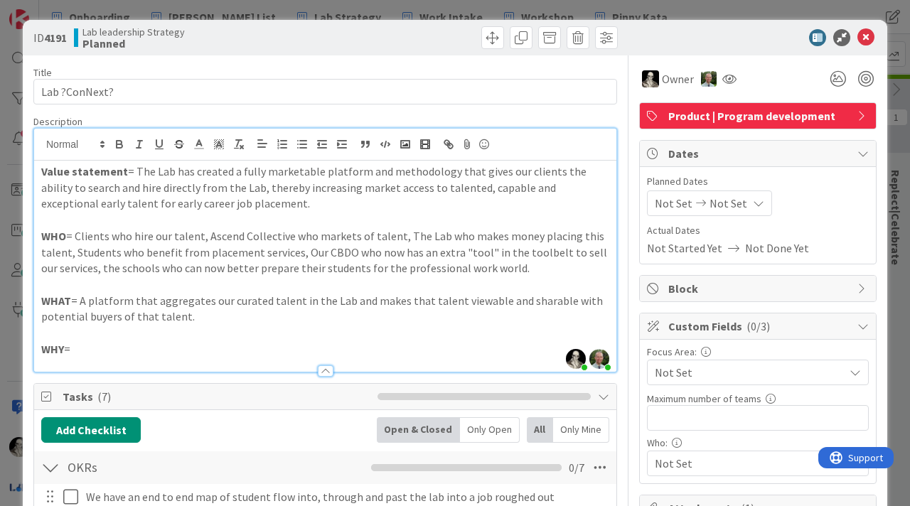
click at [90, 350] on p "WHY =" at bounding box center [325, 349] width 568 height 16
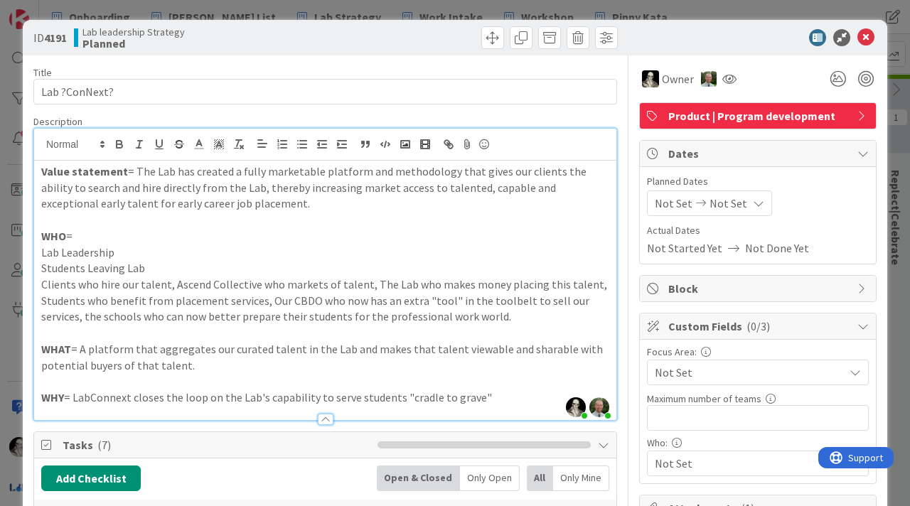
click at [166, 288] on p "Clients who hire our talent, Ascend Collective who markets of talent, The Lab w…" at bounding box center [325, 301] width 568 height 48
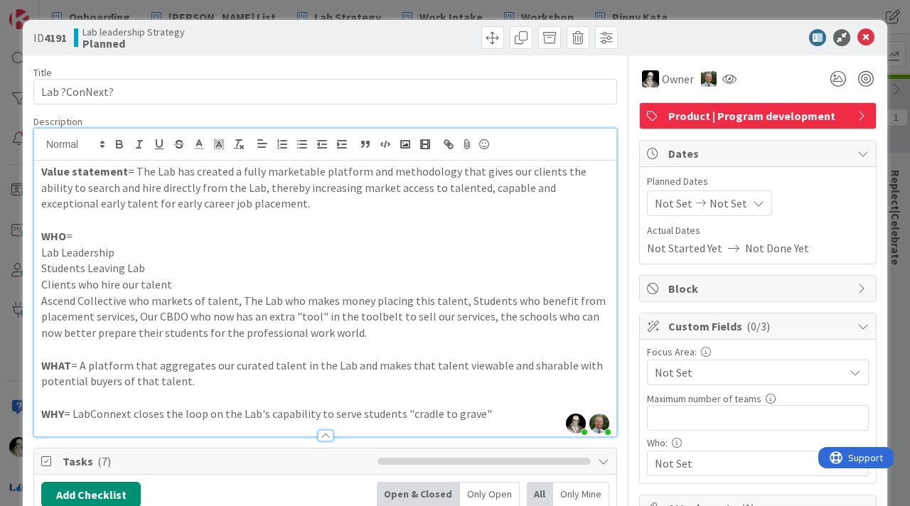
click at [230, 305] on p "Ascend Collective who markets of talent, The Lab who makes money placing this t…" at bounding box center [325, 317] width 568 height 48
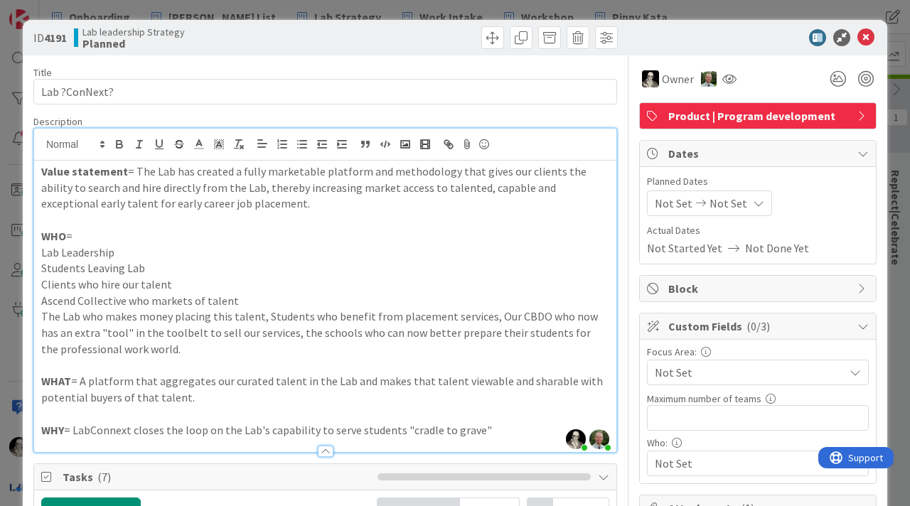
drag, startPoint x: 264, startPoint y: 317, endPoint x: 264, endPoint y: 288, distance: 29.1
click at [264, 317] on p "The Lab who makes money placing this talent, Students who benefit from placemen…" at bounding box center [325, 333] width 568 height 48
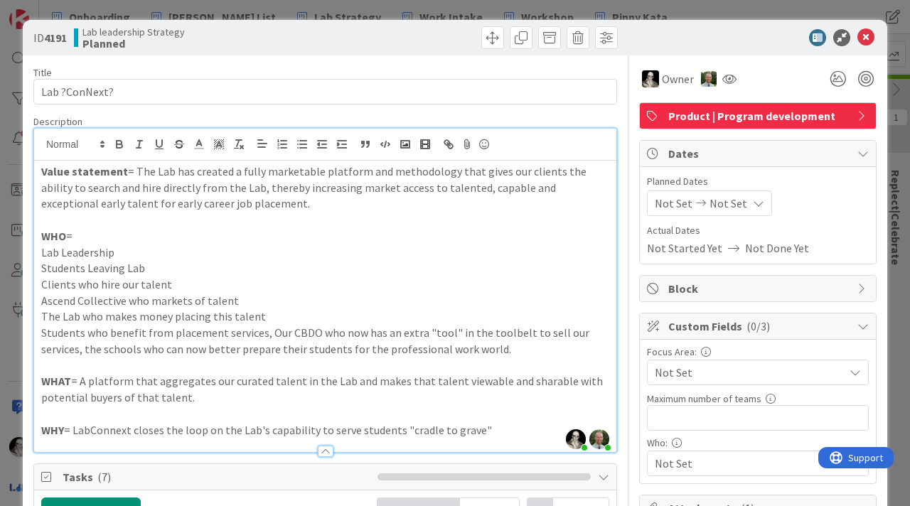
click at [267, 333] on p "Students who benefit from placement services, Our CBDO who now has an extra "to…" at bounding box center [325, 341] width 568 height 32
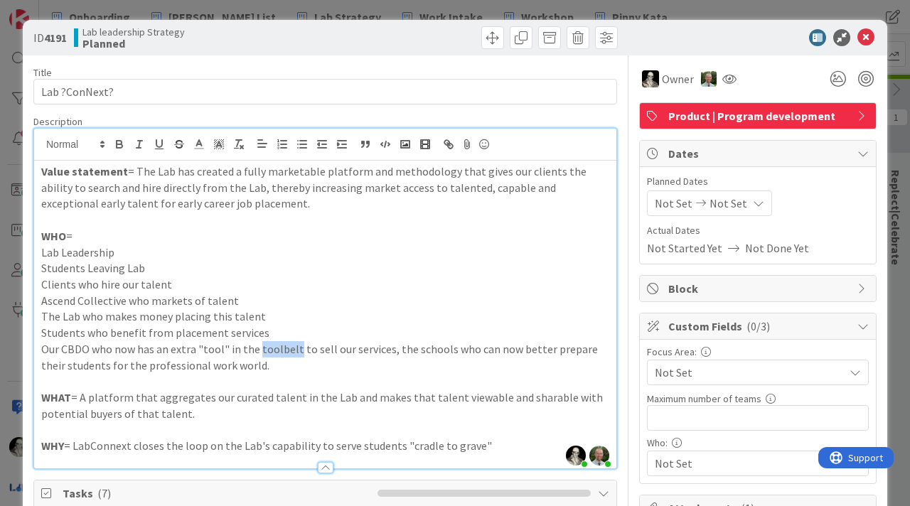
drag, startPoint x: 275, startPoint y: 348, endPoint x: 275, endPoint y: 333, distance: 14.9
click at [275, 348] on p "Our CBDO who now has an extra "tool" in the toolbelt to sell our services, the …" at bounding box center [325, 357] width 568 height 32
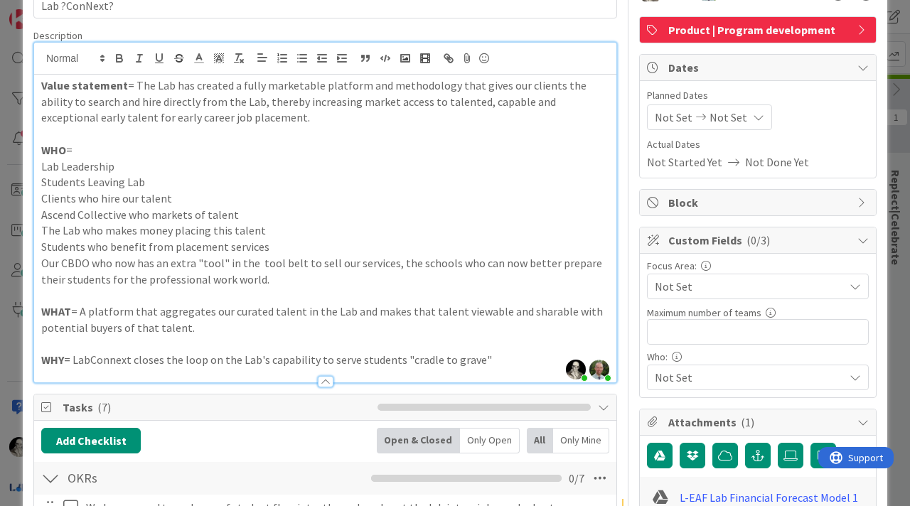
scroll to position [88, 0]
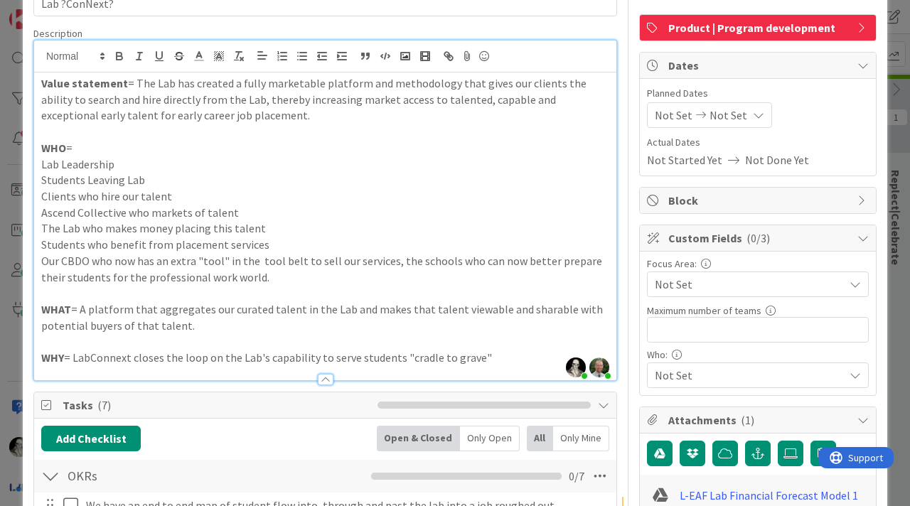
drag, startPoint x: 392, startPoint y: 261, endPoint x: 421, endPoint y: 200, distance: 67.7
click at [392, 254] on p "Our CBDO who now has an extra "tool" in the tool belt to sell our services, the…" at bounding box center [325, 269] width 568 height 32
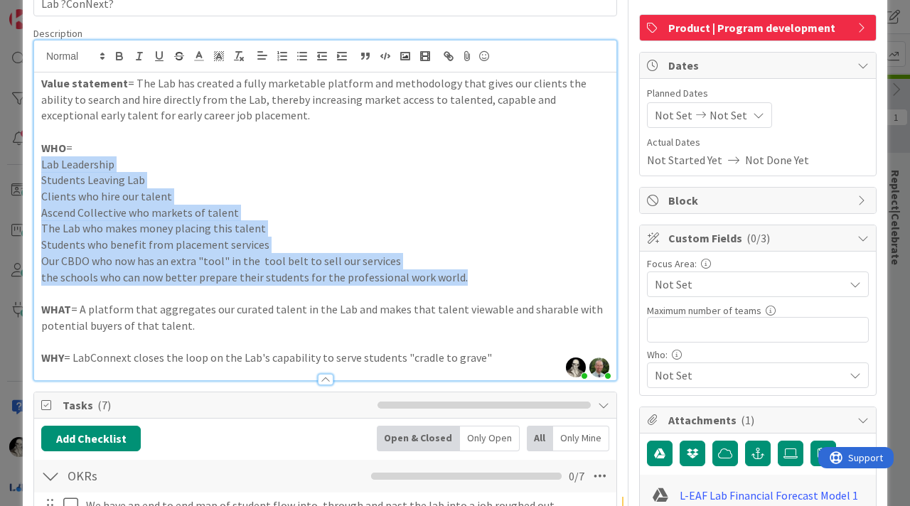
drag, startPoint x: 465, startPoint y: 277, endPoint x: 42, endPoint y: 168, distance: 436.7
click at [42, 168] on div "Value statement = The Lab has created a fully marketable platform and methodolo…" at bounding box center [325, 227] width 582 height 308
click at [301, 58] on icon "button" at bounding box center [302, 56] width 13 height 13
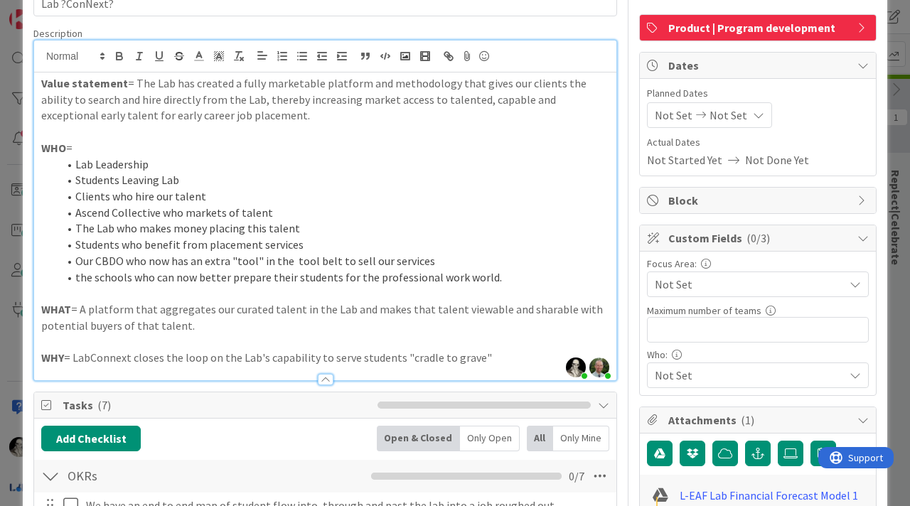
click at [360, 147] on p "WHO =" at bounding box center [325, 148] width 568 height 16
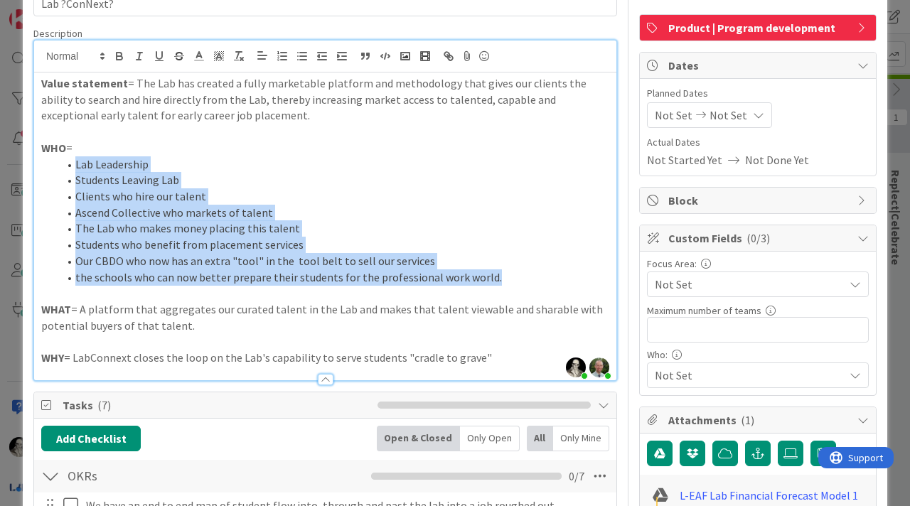
drag, startPoint x: 491, startPoint y: 280, endPoint x: 72, endPoint y: 168, distance: 433.5
click at [72, 168] on ol "Lab Leadership Students Leaving Lab Clients who hire our talent Ascend Collecti…" at bounding box center [325, 220] width 568 height 129
click at [304, 58] on icon "button" at bounding box center [302, 56] width 13 height 13
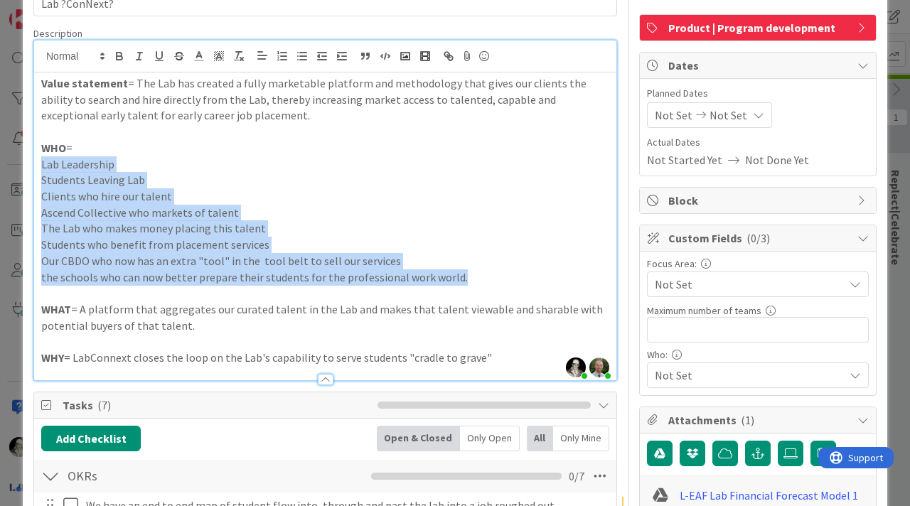
click at [298, 168] on p "Lab Leadership" at bounding box center [325, 164] width 568 height 16
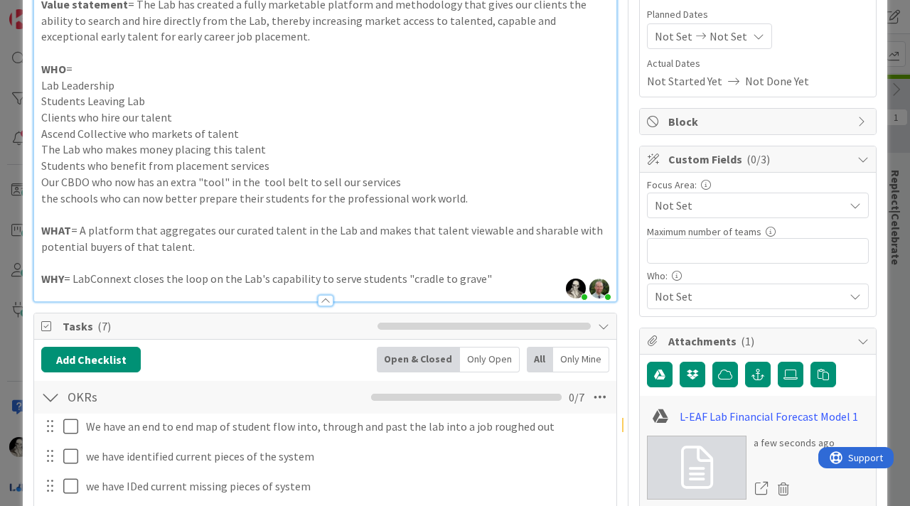
scroll to position [168, 0]
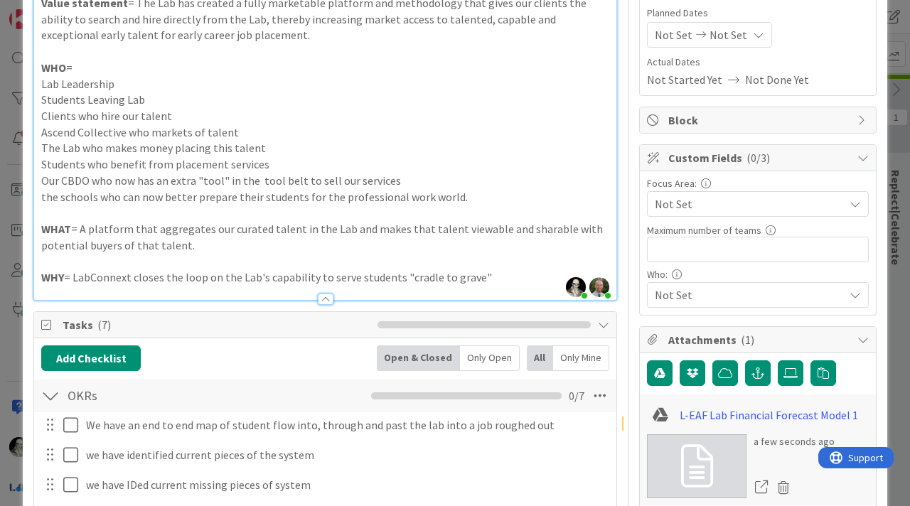
drag, startPoint x: 44, startPoint y: 197, endPoint x: 60, endPoint y: 147, distance: 52.2
click at [44, 196] on p "the schools who can now better prepare their students for the professional work…" at bounding box center [325, 197] width 568 height 16
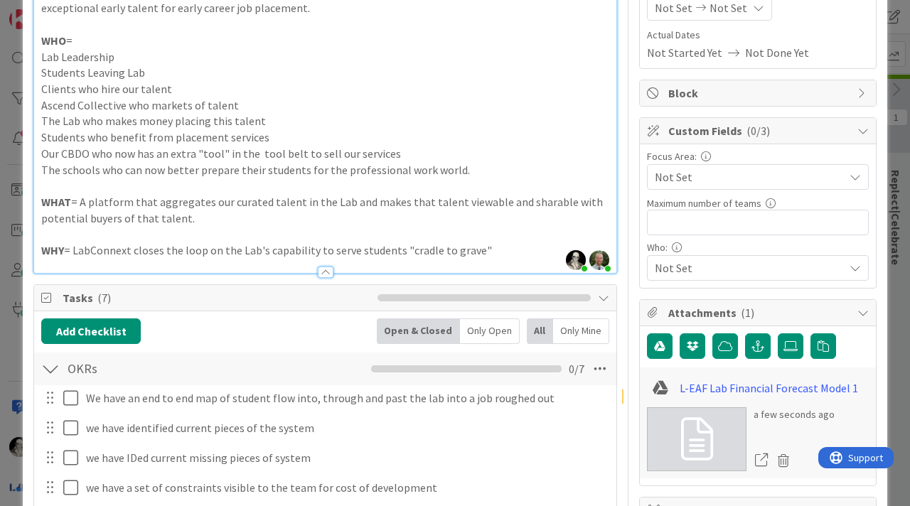
scroll to position [200, 0]
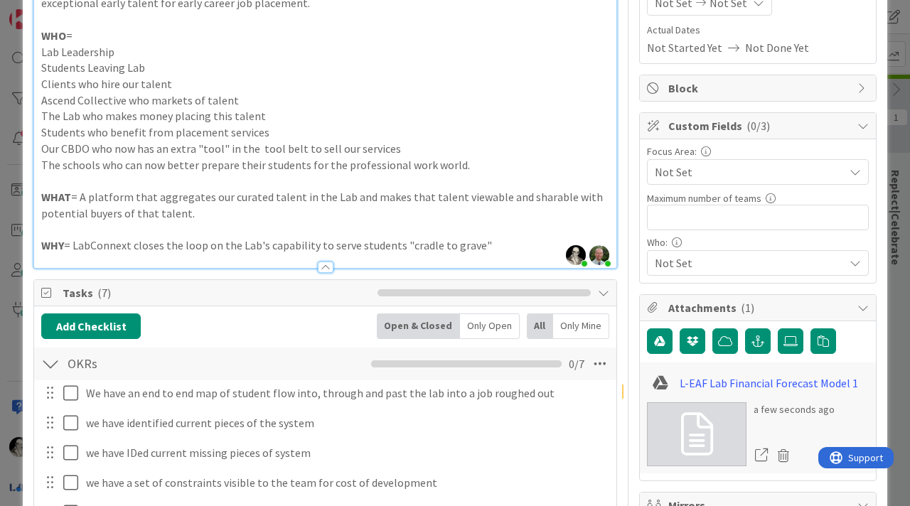
click at [77, 198] on p "WHAT = A platform that aggregates our curated talent in the Lab and makes that …" at bounding box center [325, 205] width 568 height 32
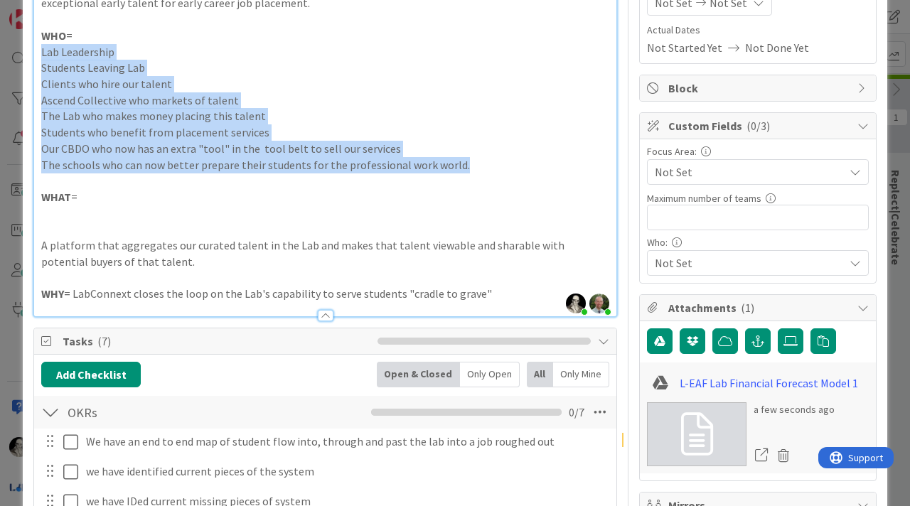
drag, startPoint x: 466, startPoint y: 166, endPoint x: 36, endPoint y: 58, distance: 443.3
click at [36, 58] on div "Value statement = The Lab has created a fully marketable platform and methodolo…" at bounding box center [325, 138] width 582 height 356
copy div "Lab Leadership Students Leaving Lab Clients who hire our talent Ascend Collecti…"
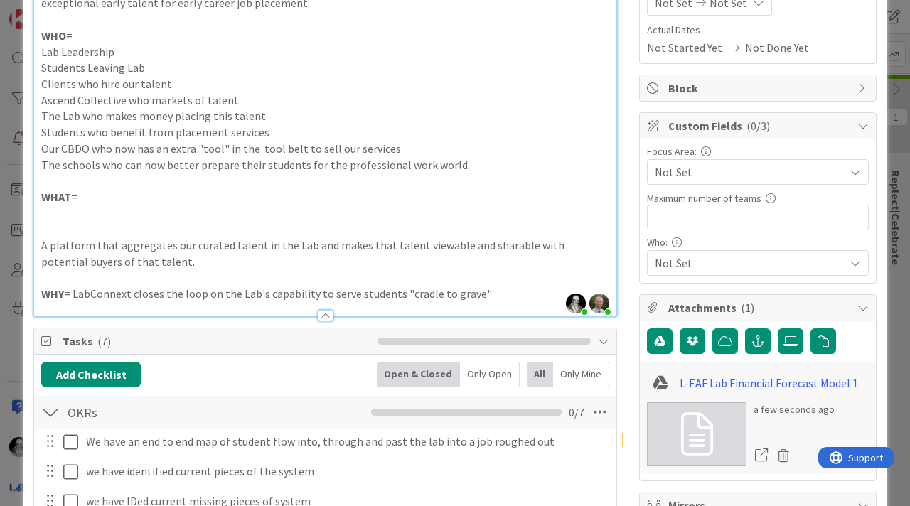
click at [76, 208] on p at bounding box center [325, 213] width 568 height 16
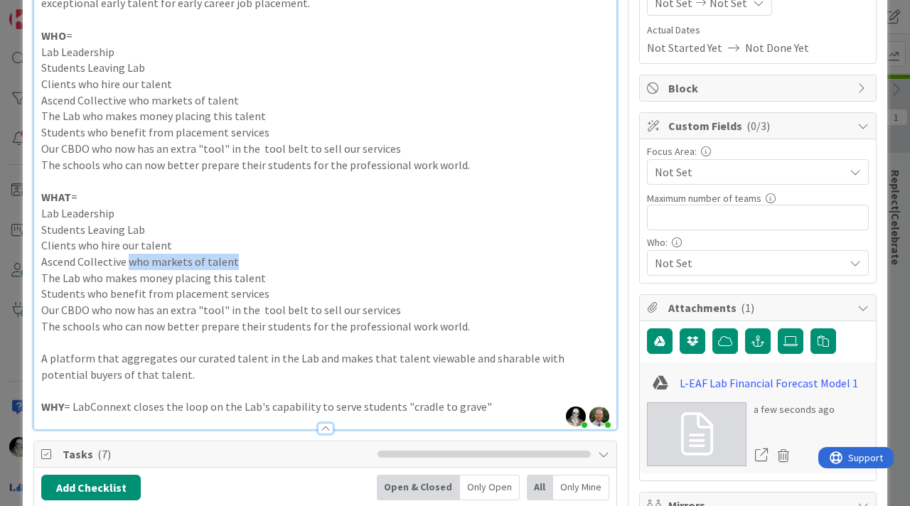
drag, startPoint x: 237, startPoint y: 260, endPoint x: 129, endPoint y: 264, distance: 107.4
click at [129, 264] on p "Ascend Collective who markets of talent" at bounding box center [325, 262] width 568 height 16
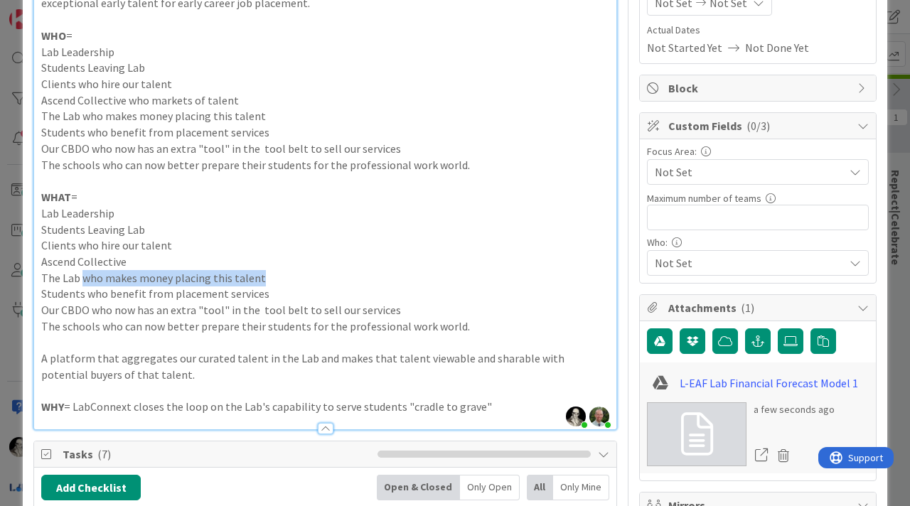
drag, startPoint x: 266, startPoint y: 279, endPoint x: 84, endPoint y: 277, distance: 182.0
click at [84, 277] on p "The Lab who makes money placing this talent" at bounding box center [325, 278] width 568 height 16
click at [240, 248] on p "Clients who hire our talent" at bounding box center [325, 245] width 568 height 16
click at [127, 211] on p "Lab Leadership" at bounding box center [325, 213] width 568 height 16
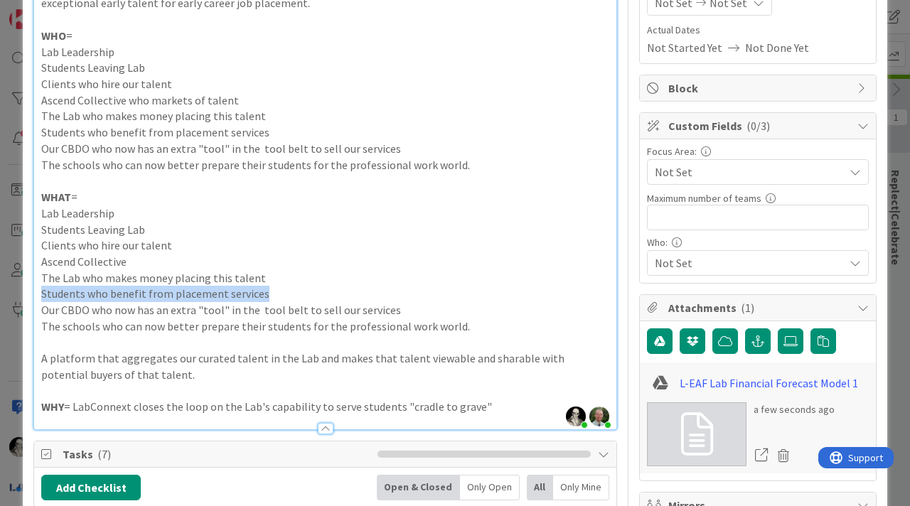
drag, startPoint x: 269, startPoint y: 298, endPoint x: 42, endPoint y: 297, distance: 227.5
click at [42, 296] on p "Students who benefit from placement services" at bounding box center [325, 294] width 568 height 16
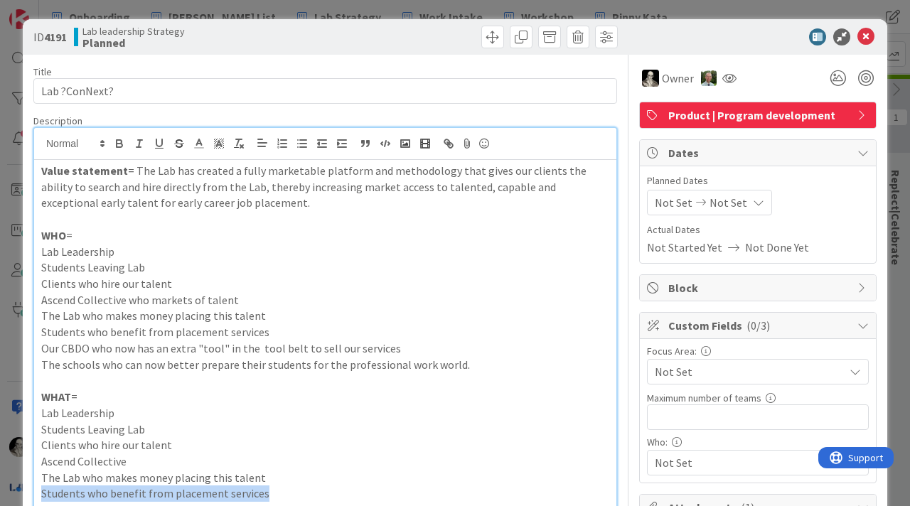
scroll to position [0, 0]
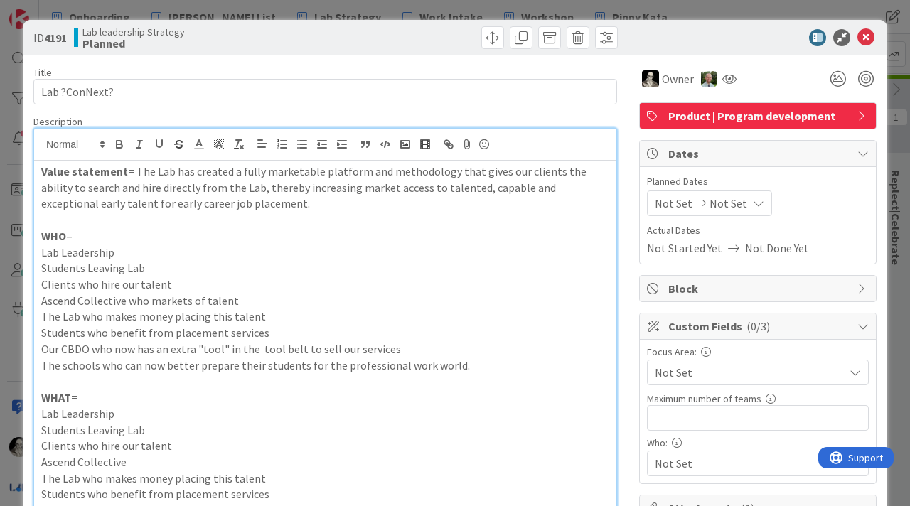
click at [227, 171] on p "Value statement = The Lab has created a fully marketable platform and methodolo…" at bounding box center [325, 188] width 568 height 48
click at [249, 175] on p "Value statement = The Lab has created and executing a fully marketable platform…" at bounding box center [325, 188] width 568 height 48
click at [337, 177] on p "Value statement = The Lab has created and is executing a fully marketable platf…" at bounding box center [325, 188] width 568 height 48
click at [437, 169] on p "Value statement = The Lab has created and is executing a marketable platform an…" at bounding box center [325, 188] width 568 height 48
click at [314, 174] on p "Value statement = The Lab has created and is executing a marketable platform an…" at bounding box center [325, 188] width 568 height 48
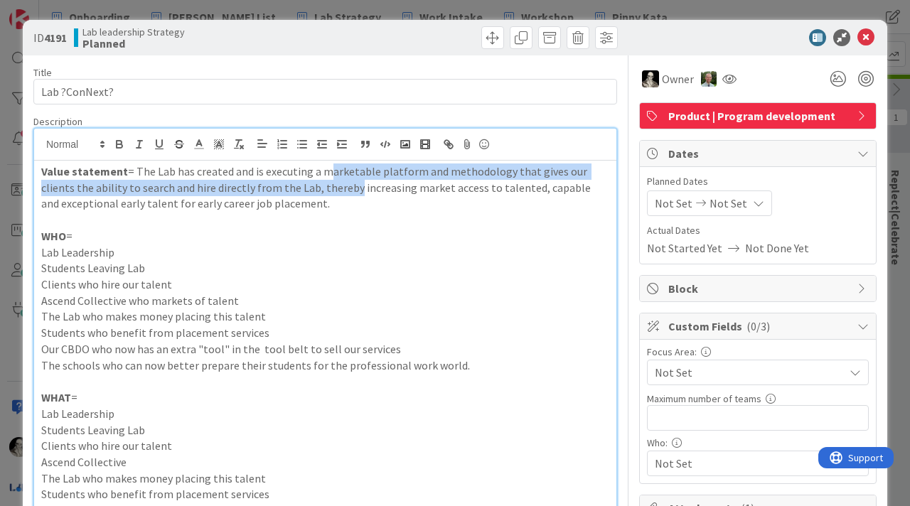
drag, startPoint x: 318, startPoint y: 190, endPoint x: 318, endPoint y: 168, distance: 21.3
click at [318, 168] on p "Value statement = The Lab has created and is executing a marketable platform an…" at bounding box center [325, 188] width 568 height 48
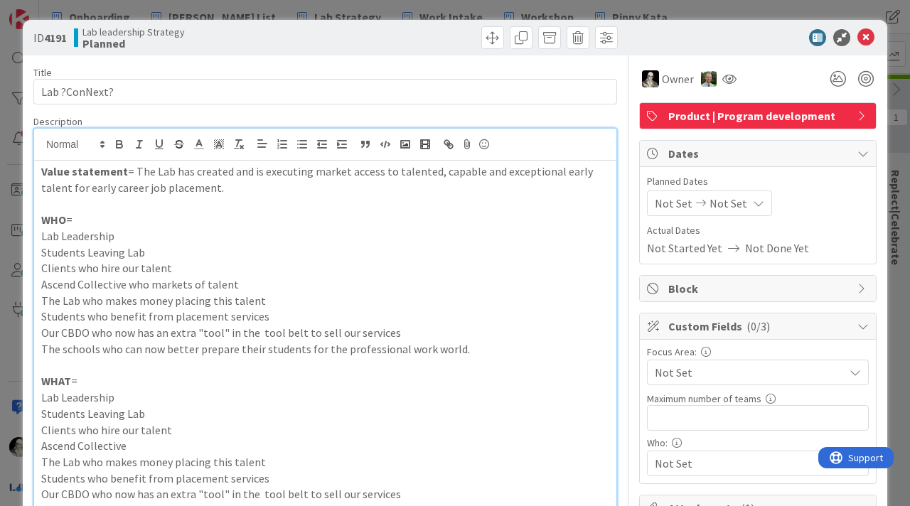
click at [210, 195] on p at bounding box center [325, 203] width 568 height 16
click at [196, 191] on p "Value statement = The Lab has created and is executing market access to talente…" at bounding box center [325, 180] width 568 height 32
drag, startPoint x: 387, startPoint y: 173, endPoint x: 549, endPoint y: 177, distance: 161.4
click at [549, 177] on p "Value statement = The Lab has created and is executing market access to talente…" at bounding box center [325, 180] width 568 height 32
click at [358, 235] on p "Lab Leadership" at bounding box center [325, 236] width 568 height 16
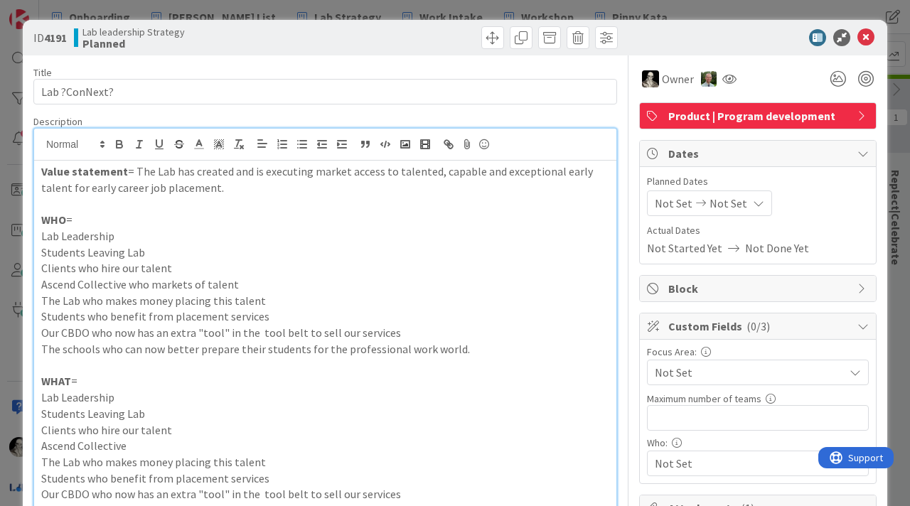
click at [306, 175] on p "Value statement = The Lab has created and is executing market access to talente…" at bounding box center [325, 180] width 568 height 32
click at [522, 176] on p "Value statement = The Lab has created and is executing hiring market access to …" at bounding box center [325, 180] width 568 height 32
click at [279, 171] on p "Value statement = The Lab has created and is executing hiring market access to …" at bounding box center [325, 180] width 568 height 32
drag, startPoint x: 423, startPoint y: 172, endPoint x: 500, endPoint y: 169, distance: 77.5
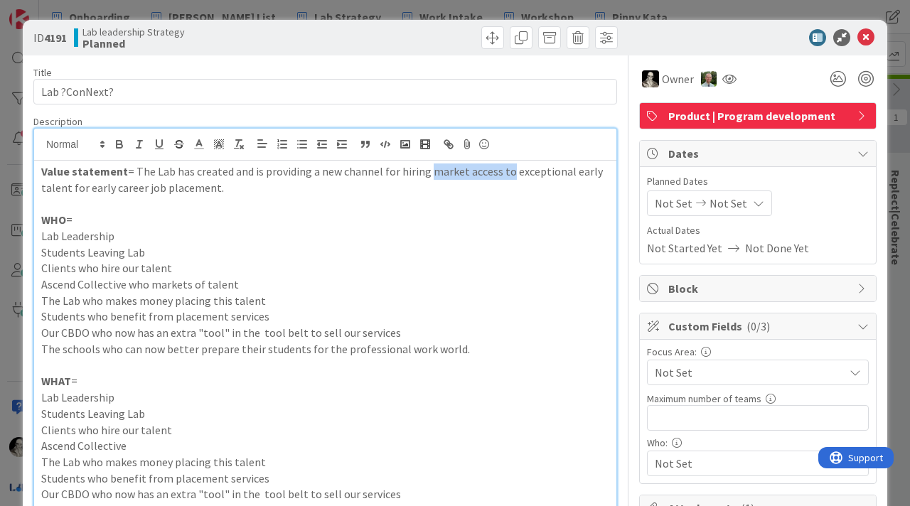
click at [500, 170] on p "Value statement = The Lab has created and is providing a new channel for hiring…" at bounding box center [325, 180] width 568 height 32
click at [453, 172] on p "Value statement = The Lab has created and is providing a new channel for hiring…" at bounding box center [325, 180] width 568 height 32
click at [129, 188] on p "Value statement = The Lab has created and is providing a new channel for hiring…" at bounding box center [325, 180] width 568 height 32
click at [869, 38] on icon at bounding box center [865, 37] width 17 height 17
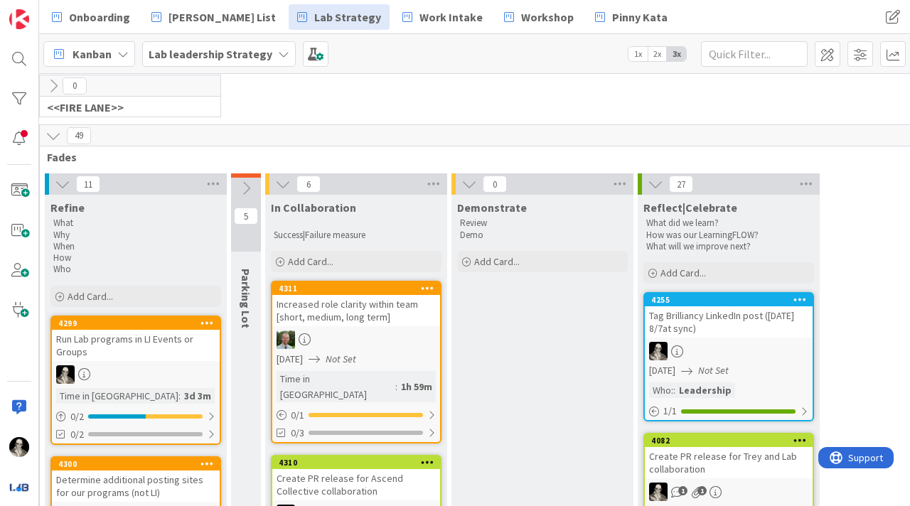
scroll to position [117, 1662]
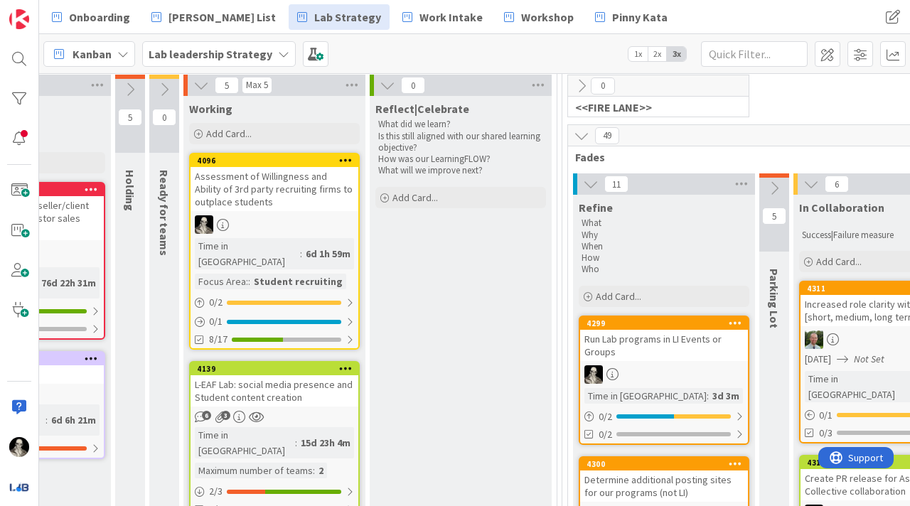
click at [581, 81] on icon at bounding box center [582, 86] width 16 height 16
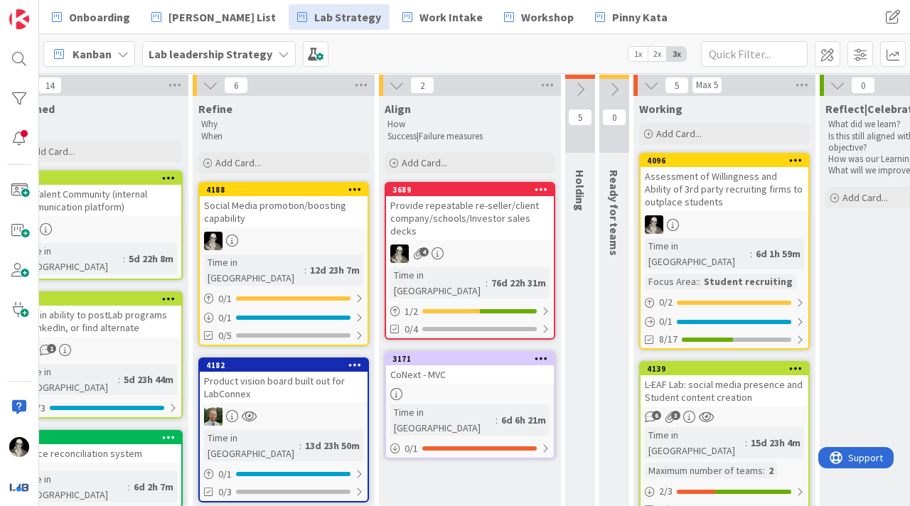
scroll to position [117, 1209]
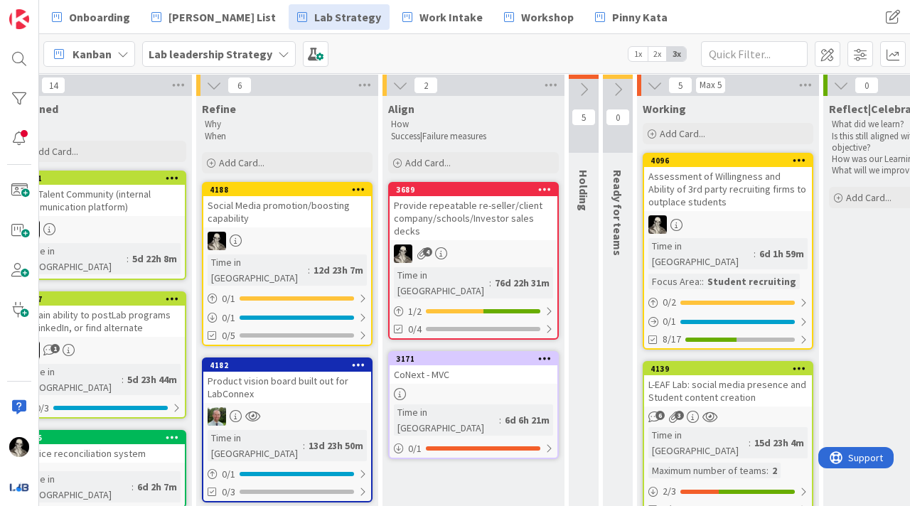
click at [446, 365] on div "CoNext - MVC" at bounding box center [474, 374] width 168 height 18
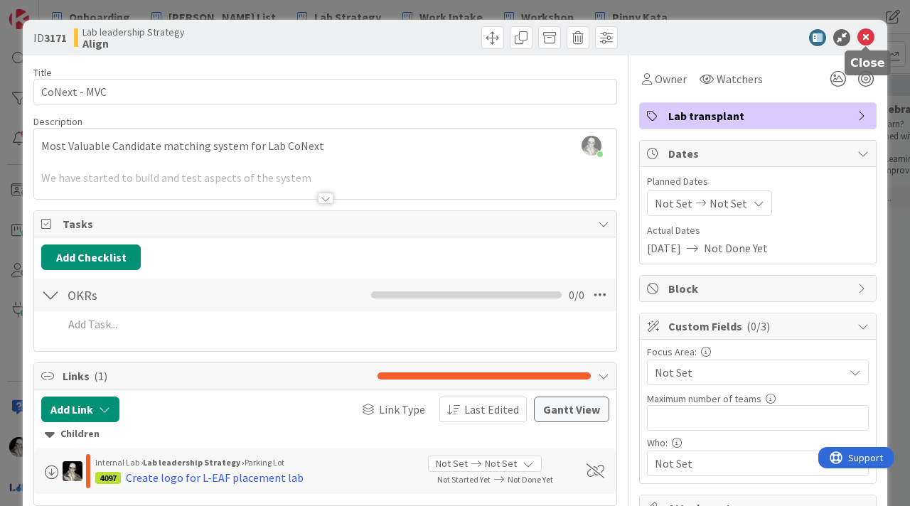
click at [865, 36] on icon at bounding box center [865, 37] width 17 height 17
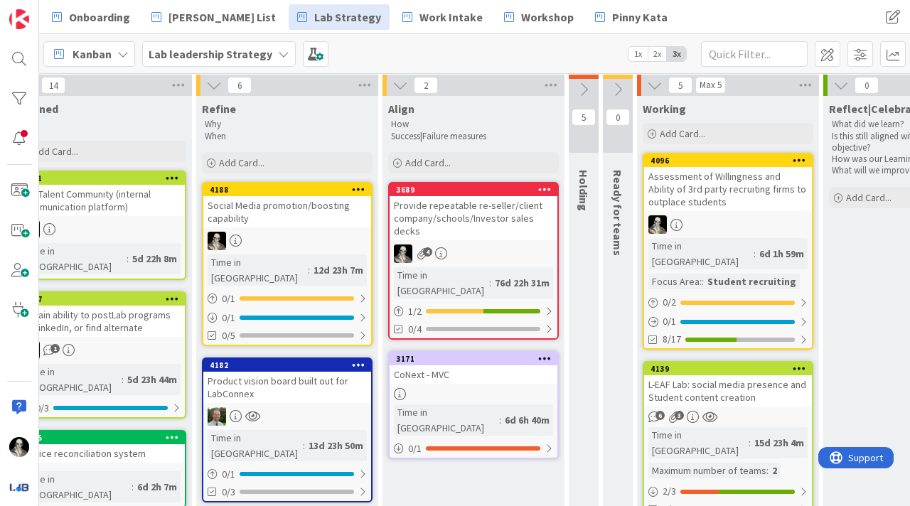
click at [309, 220] on div "Social Media promotion/boosting capability" at bounding box center [287, 211] width 168 height 31
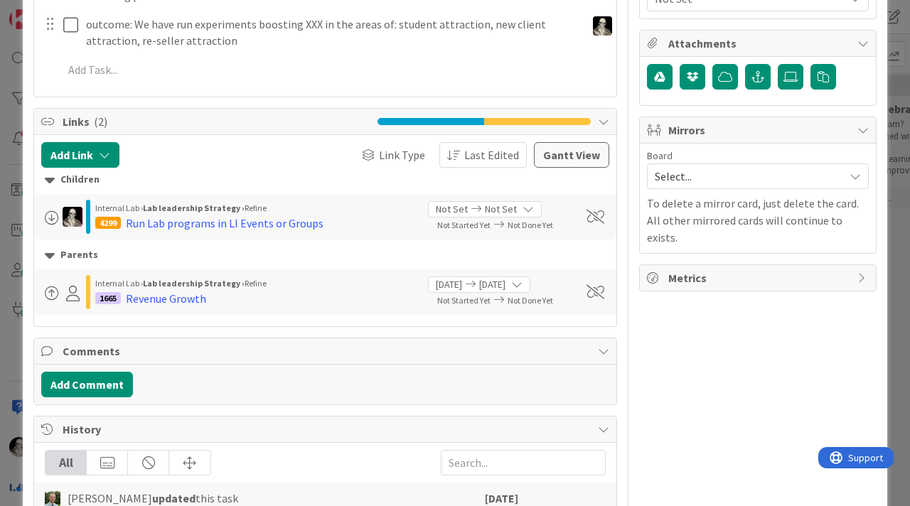
scroll to position [472, 0]
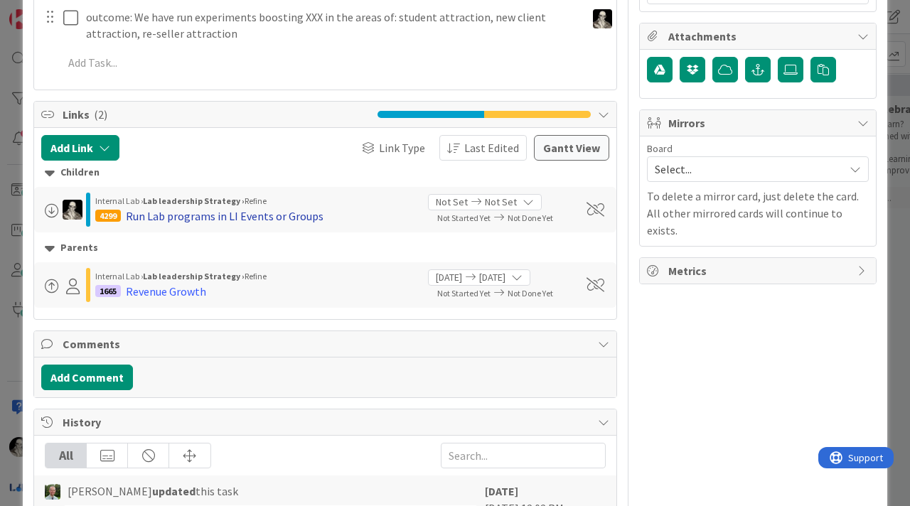
click at [302, 218] on div "Run Lab programs in LI Events or Groups" at bounding box center [225, 216] width 198 height 17
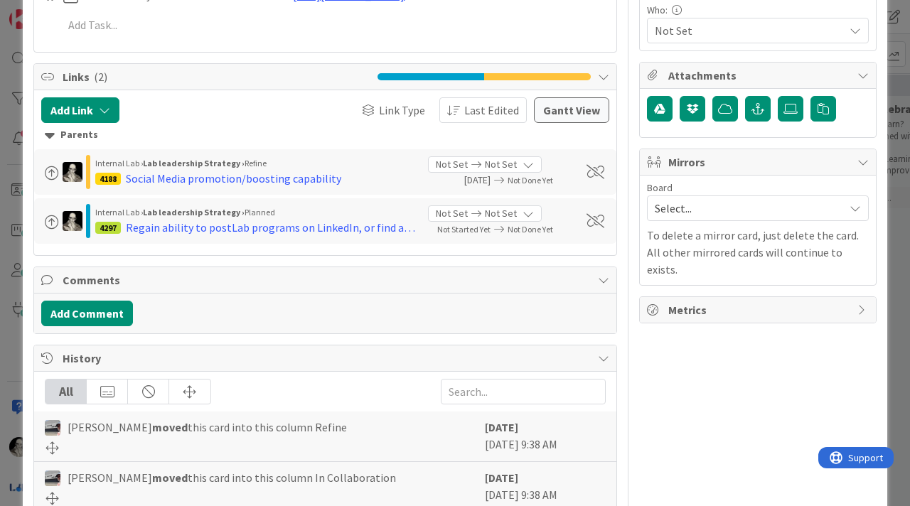
scroll to position [434, 0]
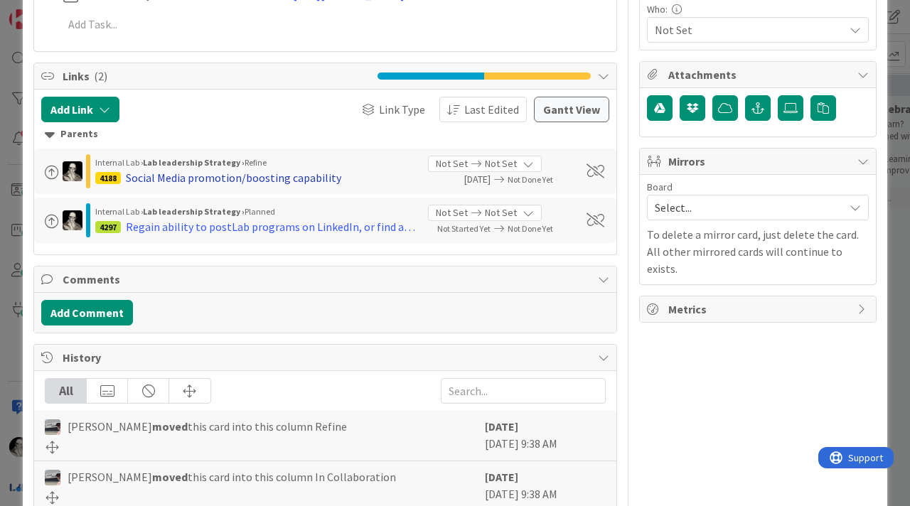
click at [298, 186] on div "Social Media promotion/boosting capability" at bounding box center [233, 177] width 215 height 17
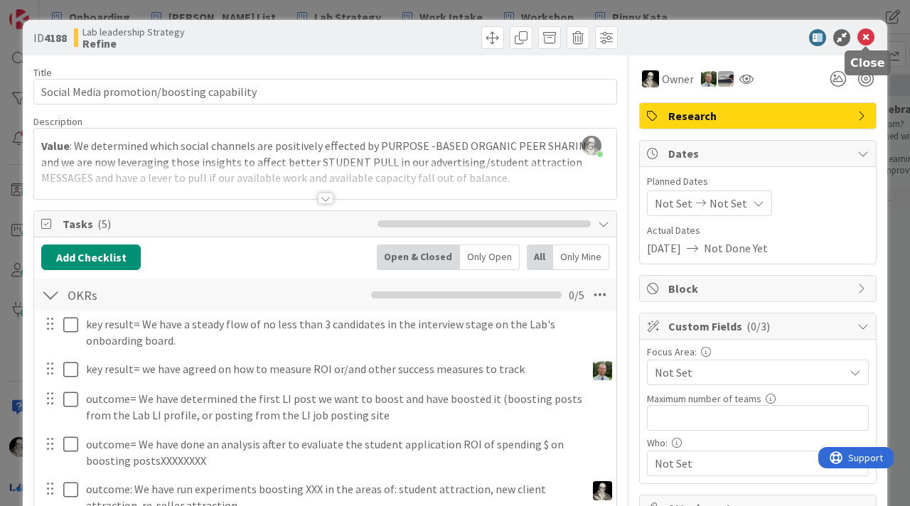
click at [866, 31] on icon at bounding box center [865, 37] width 17 height 17
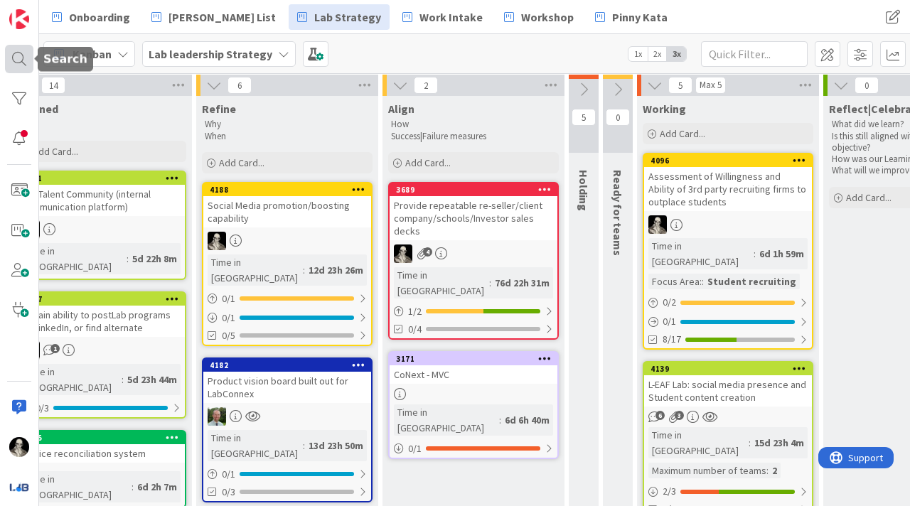
click at [17, 57] on div at bounding box center [19, 59] width 28 height 28
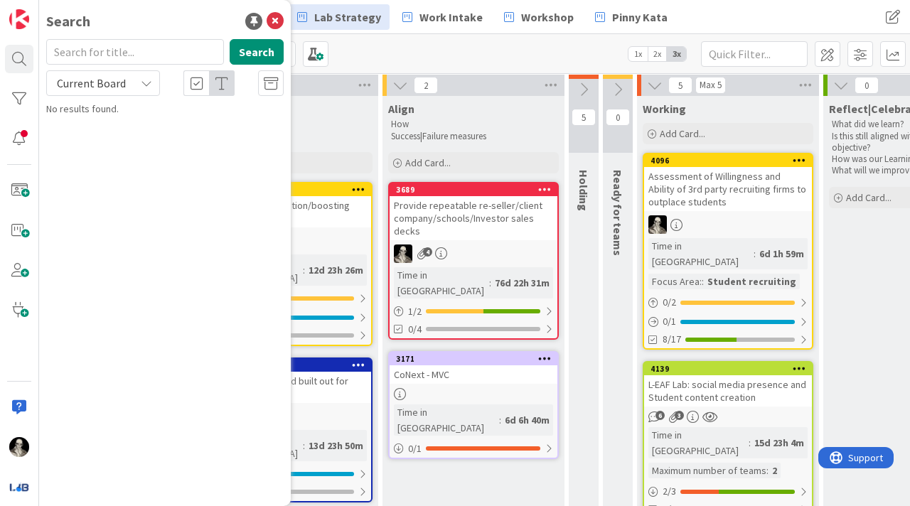
click at [151, 83] on icon at bounding box center [146, 82] width 11 height 11
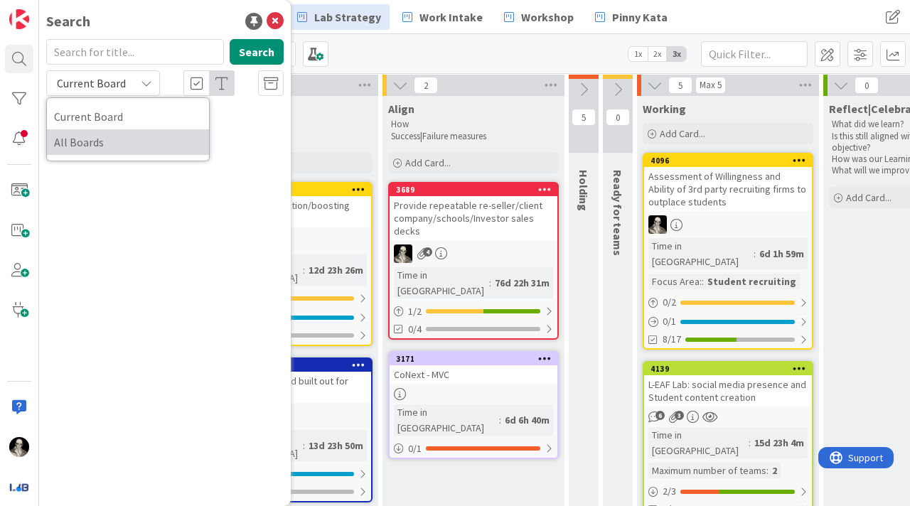
click at [131, 139] on span "All Boards" at bounding box center [128, 142] width 148 height 21
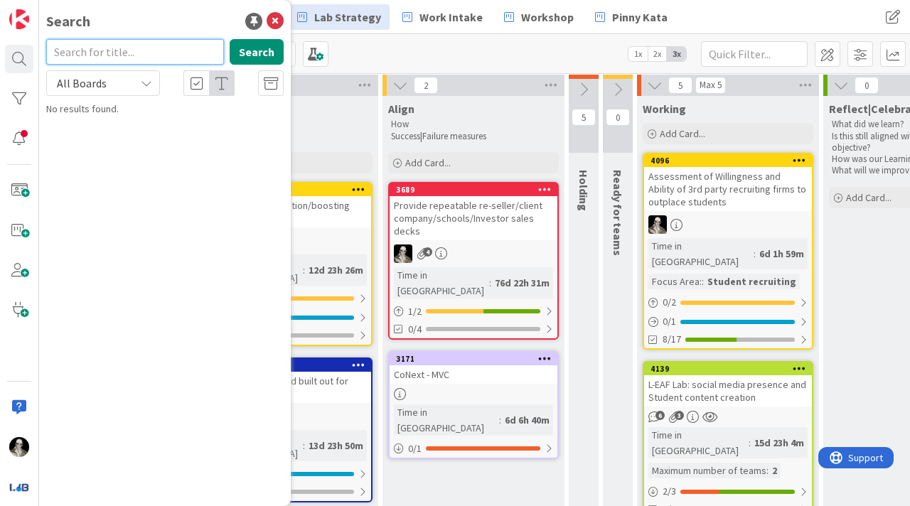
click at [134, 48] on input "text" at bounding box center [135, 52] width 178 height 26
type input "[PERSON_NAME]"
click at [267, 48] on button "Search" at bounding box center [257, 52] width 54 height 26
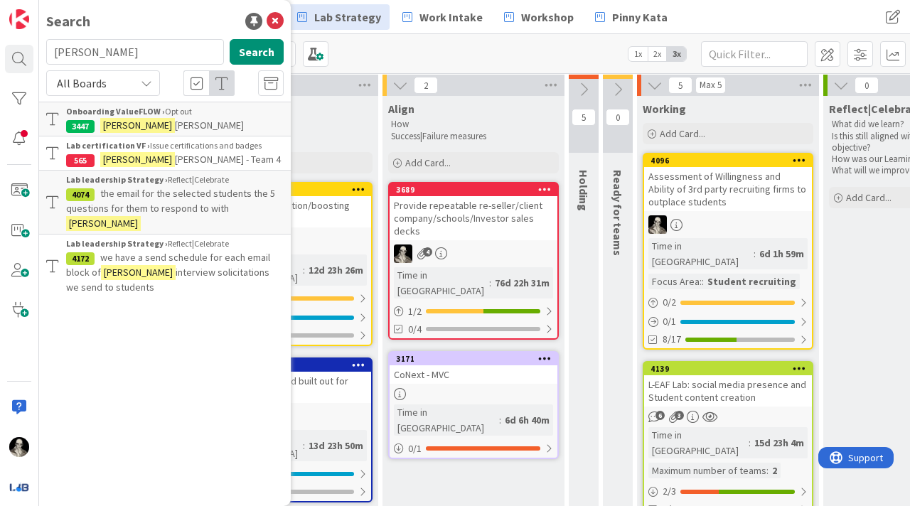
click at [163, 188] on span "the email for the selected students the 5 questions for them to respond to with" at bounding box center [170, 201] width 209 height 28
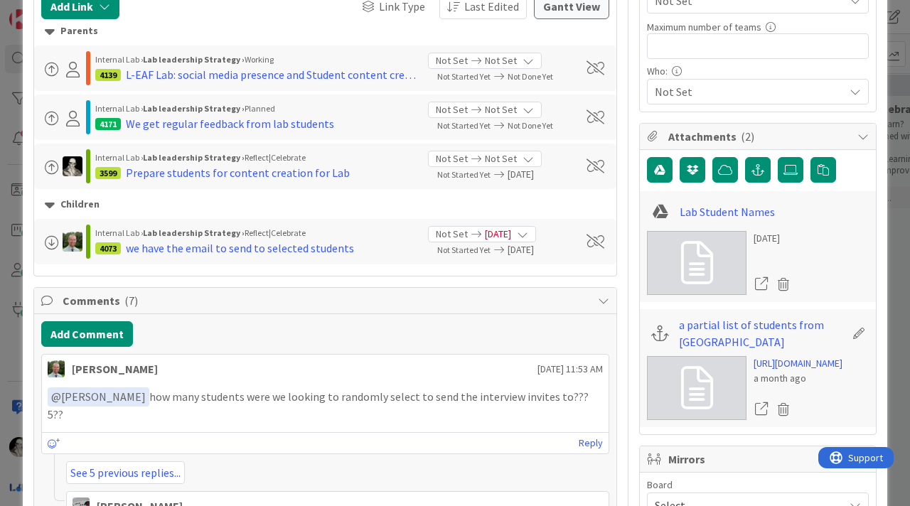
scroll to position [371, 0]
click at [716, 209] on link "Lab Student Names" at bounding box center [727, 212] width 95 height 17
click at [782, 372] on link "[URL][DOMAIN_NAME]" at bounding box center [798, 364] width 89 height 15
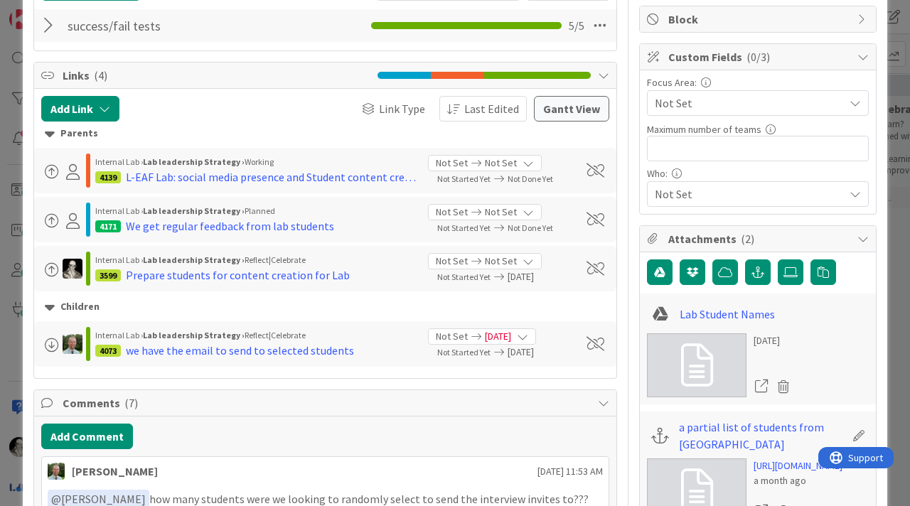
scroll to position [0, 0]
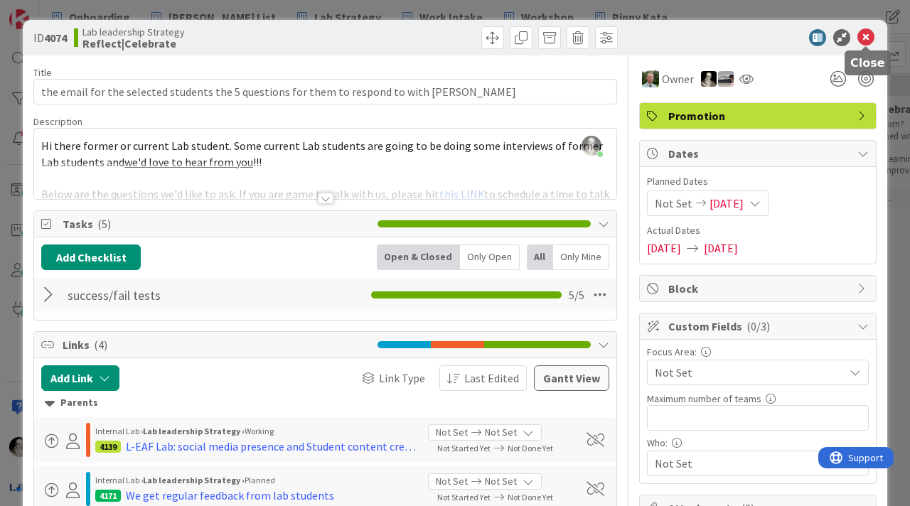
click at [866, 33] on icon at bounding box center [865, 37] width 17 height 17
